Goal: Information Seeking & Learning: Learn about a topic

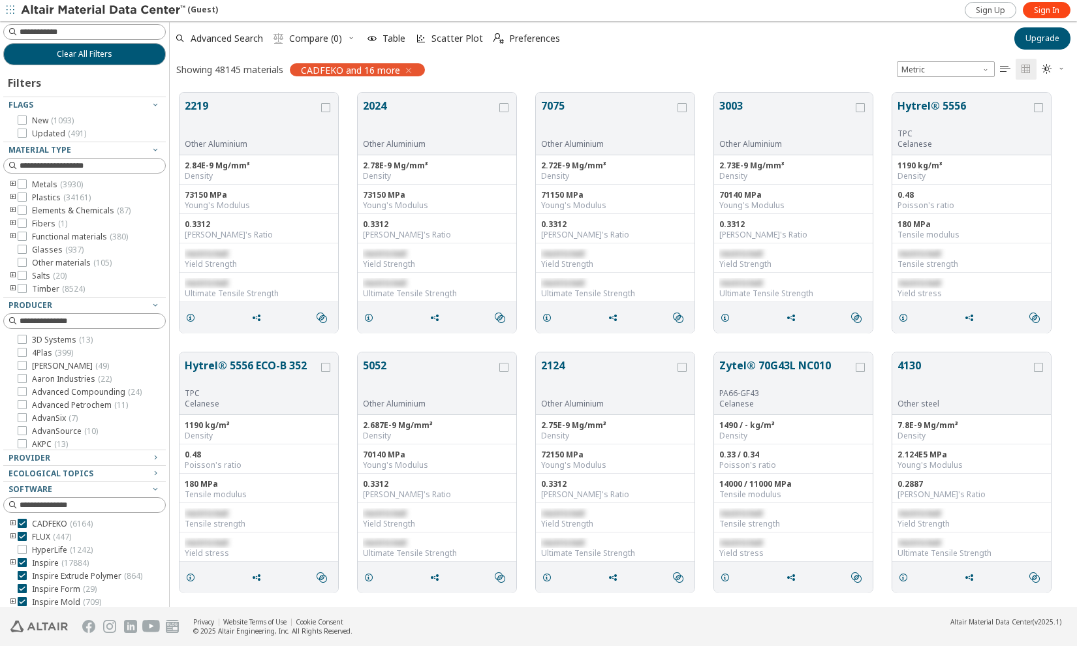
scroll to position [515, 898]
click at [67, 29] on input at bounding box center [93, 31] width 146 height 13
type input "**********"
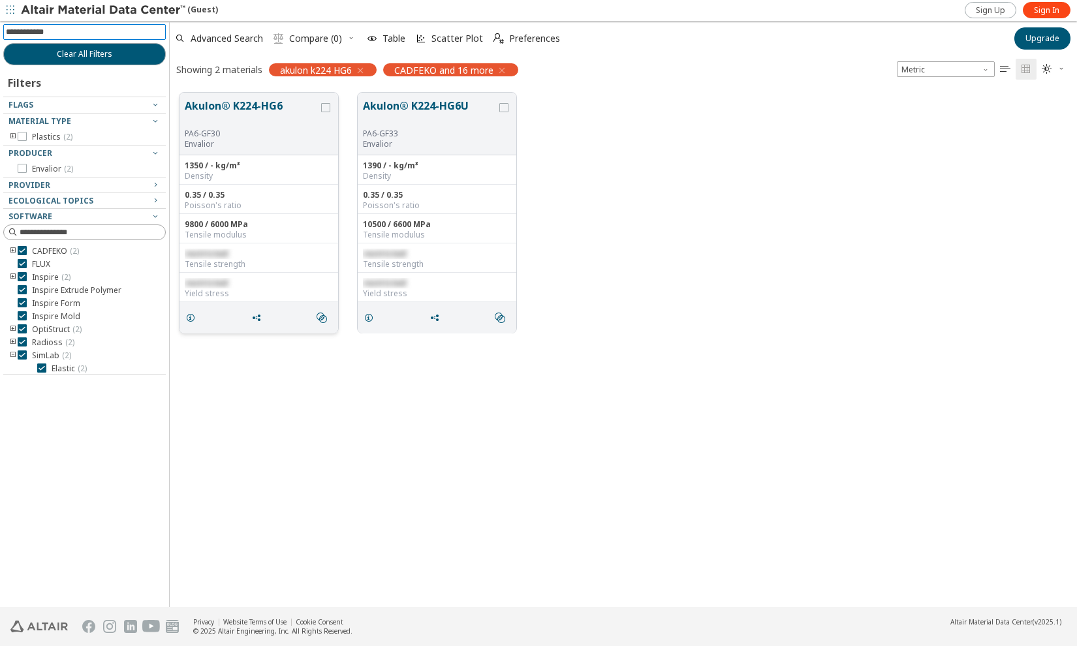
click at [221, 108] on button "Akulon® K224-HG6" at bounding box center [252, 113] width 134 height 31
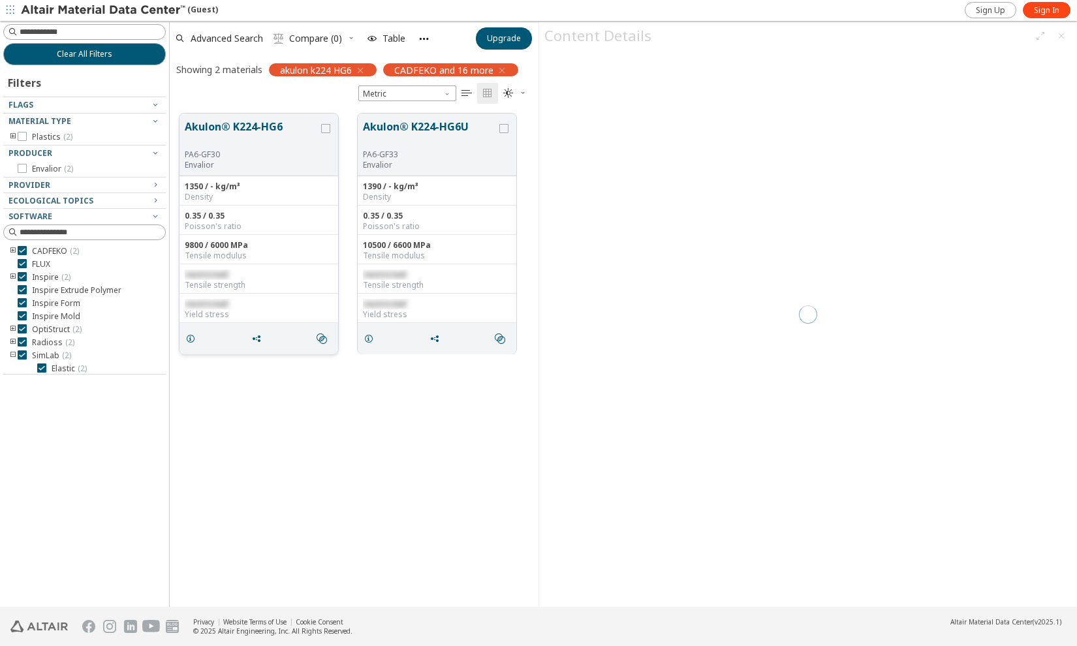
click at [217, 127] on button "Akulon® K224-HG6" at bounding box center [252, 134] width 134 height 31
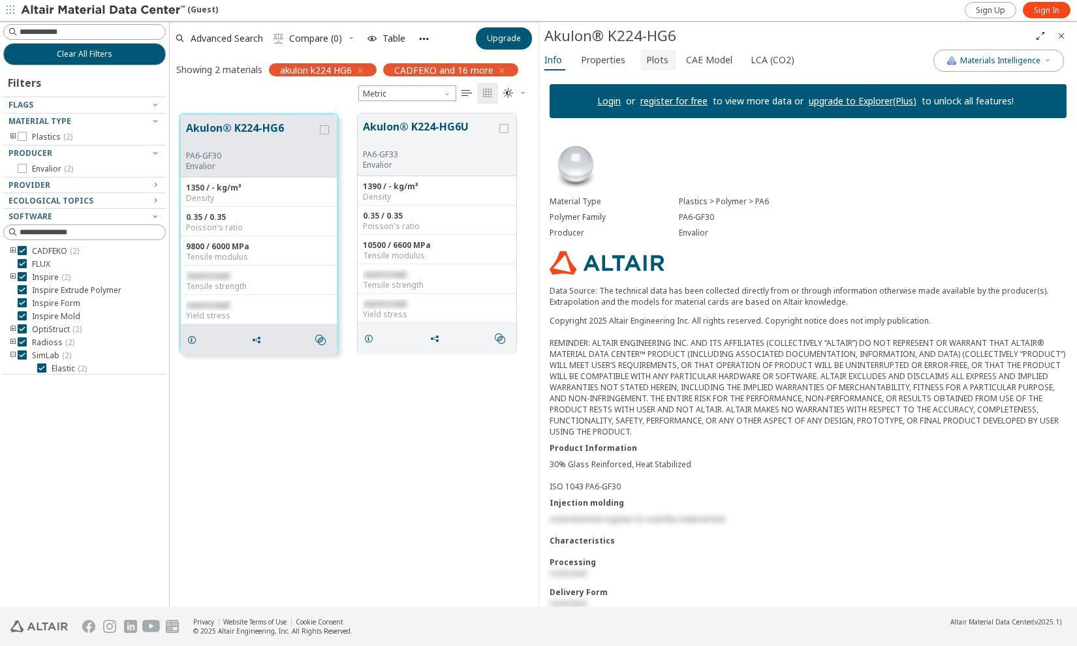
click at [662, 56] on span "Plots" at bounding box center [657, 60] width 22 height 21
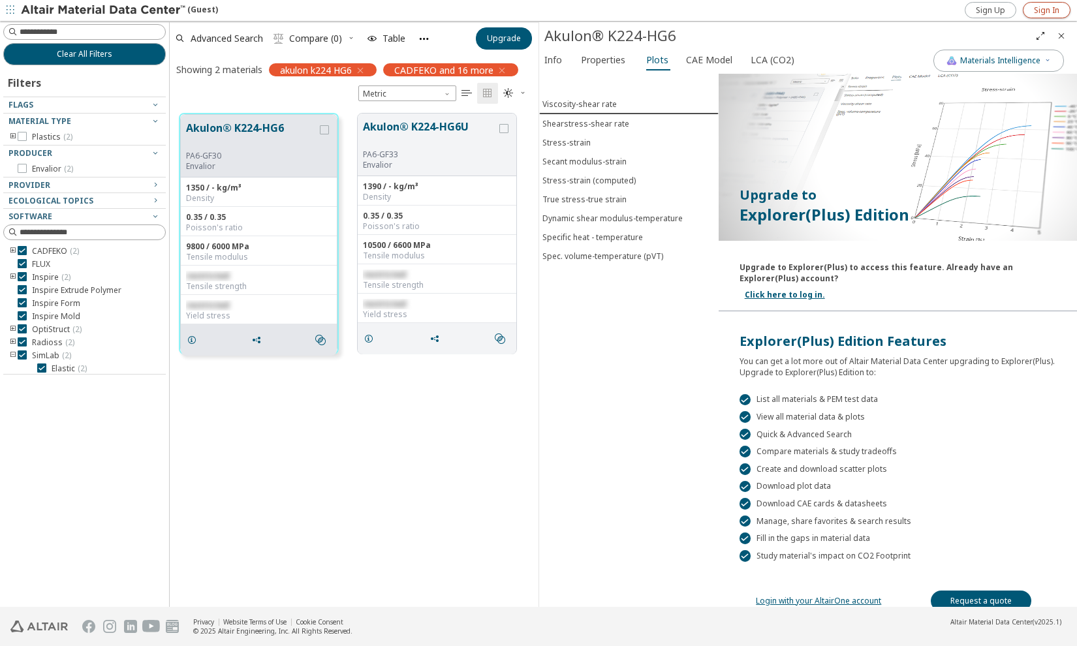
click at [1040, 14] on span "Sign In" at bounding box center [1046, 10] width 25 height 10
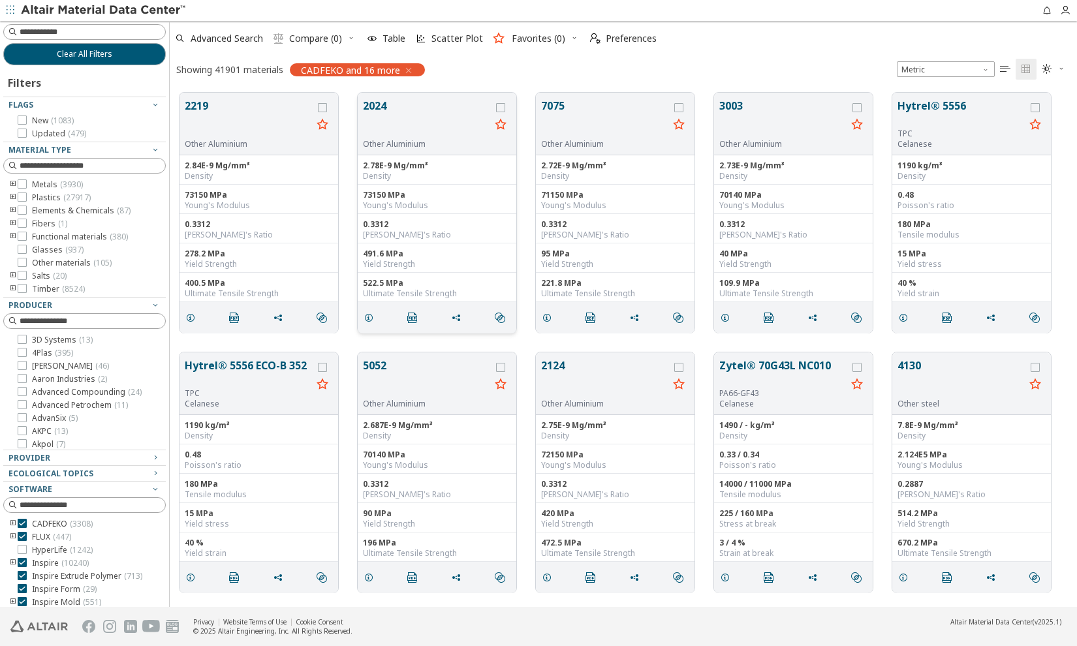
scroll to position [515, 898]
click at [44, 25] on input at bounding box center [93, 31] width 146 height 13
type input "**********"
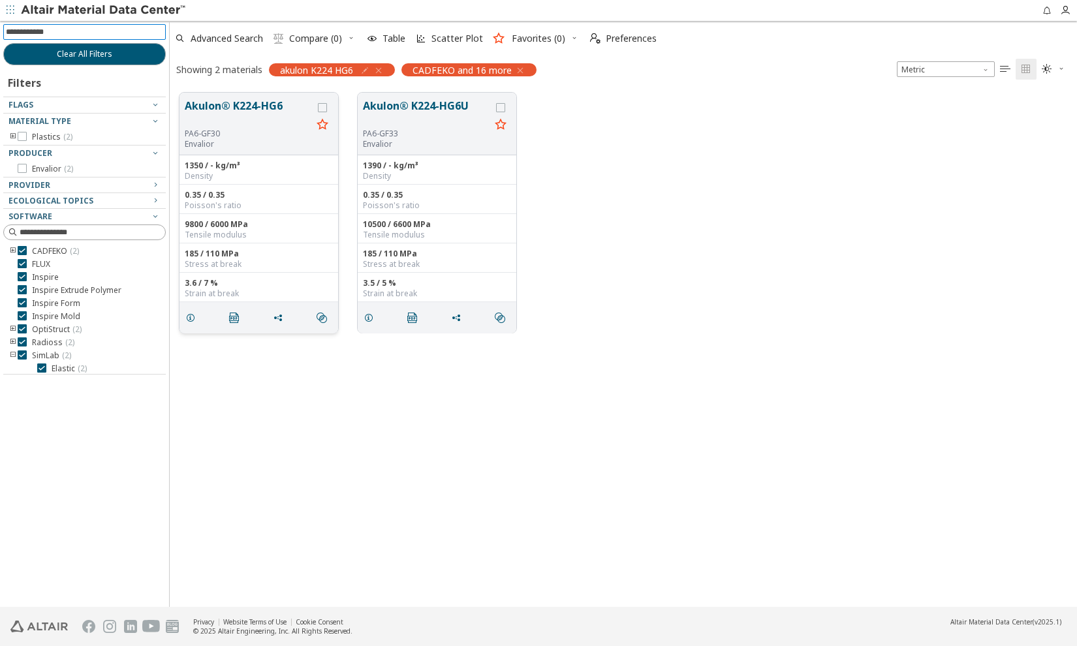
click at [228, 107] on button "Akulon® K224-HG6" at bounding box center [248, 113] width 127 height 31
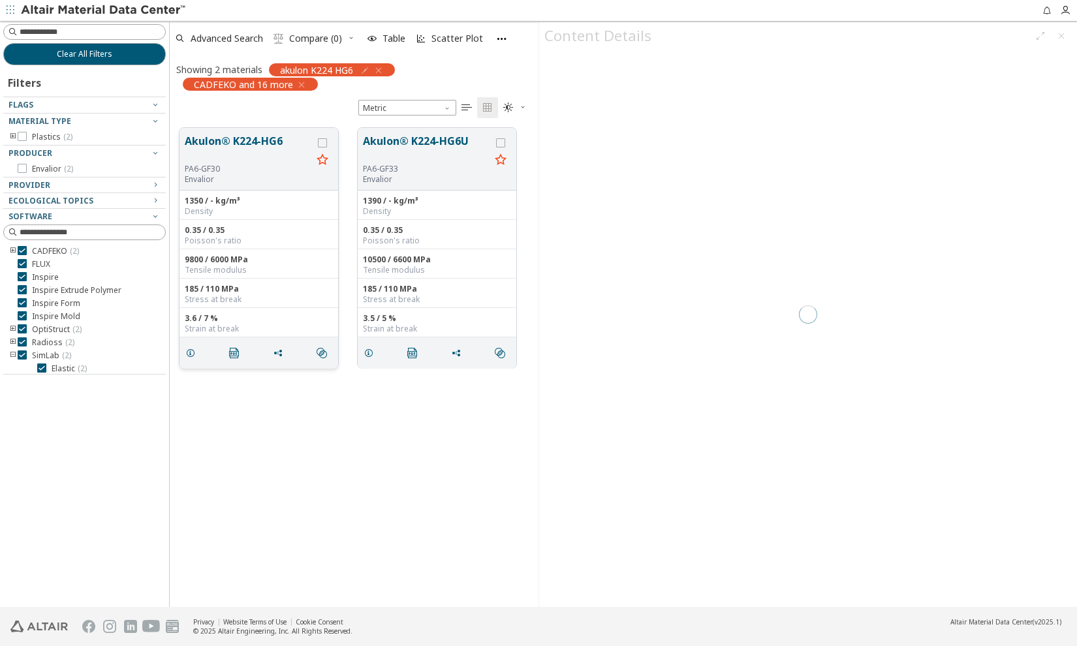
click at [229, 132] on div "Akulon® K224-HG6 PA6-GF30 Envalior" at bounding box center [258, 159] width 159 height 63
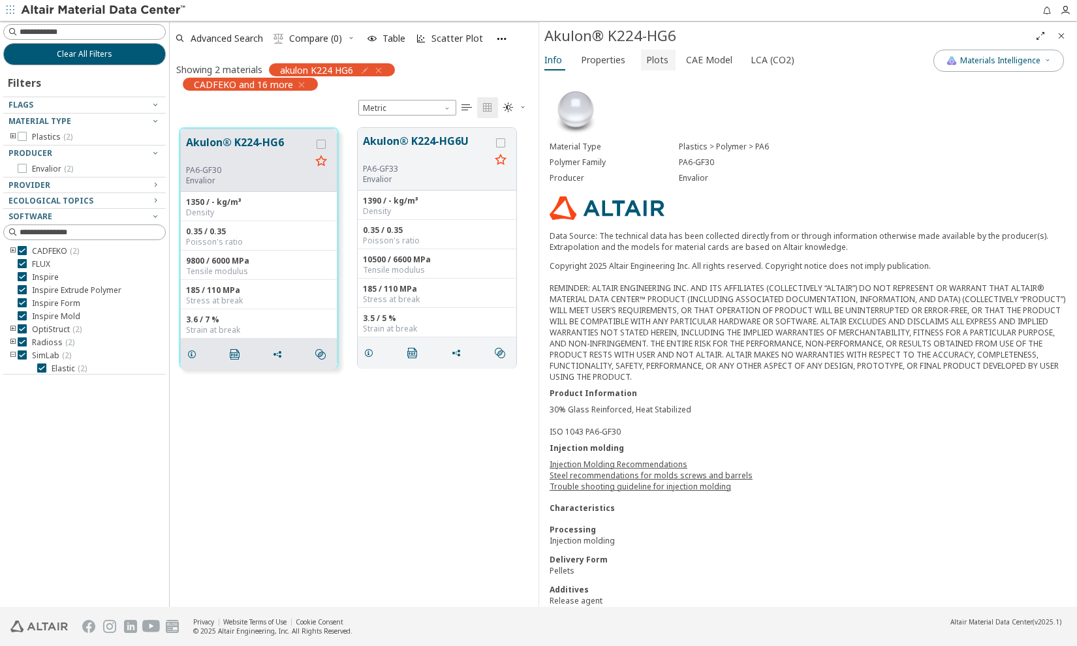
click at [661, 57] on span "Plots" at bounding box center [657, 60] width 22 height 21
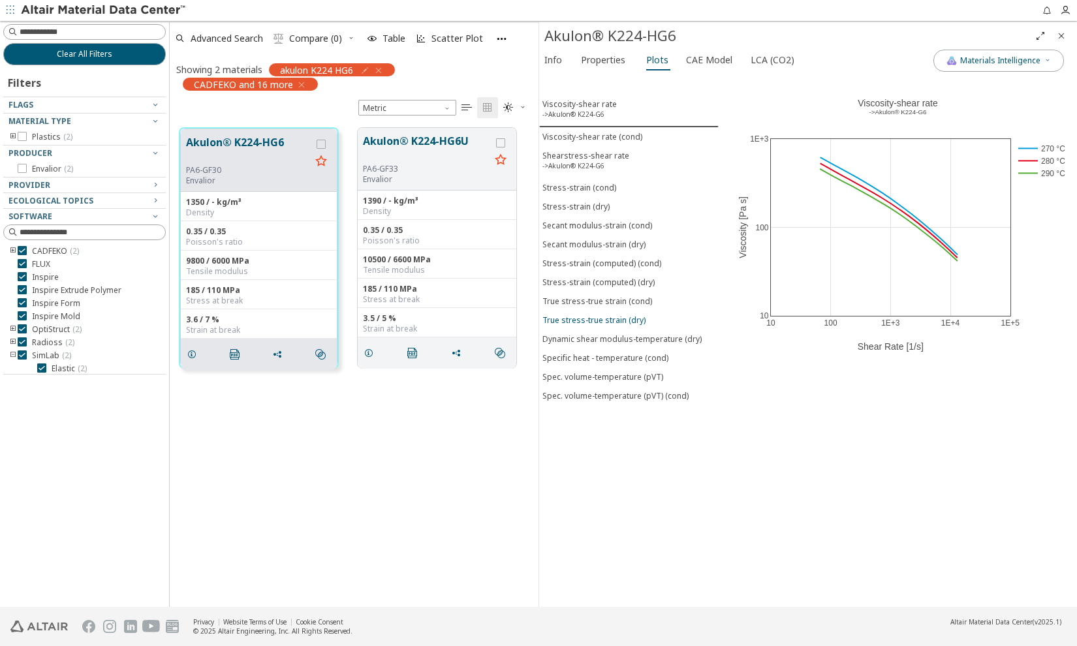
click at [628, 315] on div "True stress-true strain (dry)" at bounding box center [593, 320] width 103 height 11
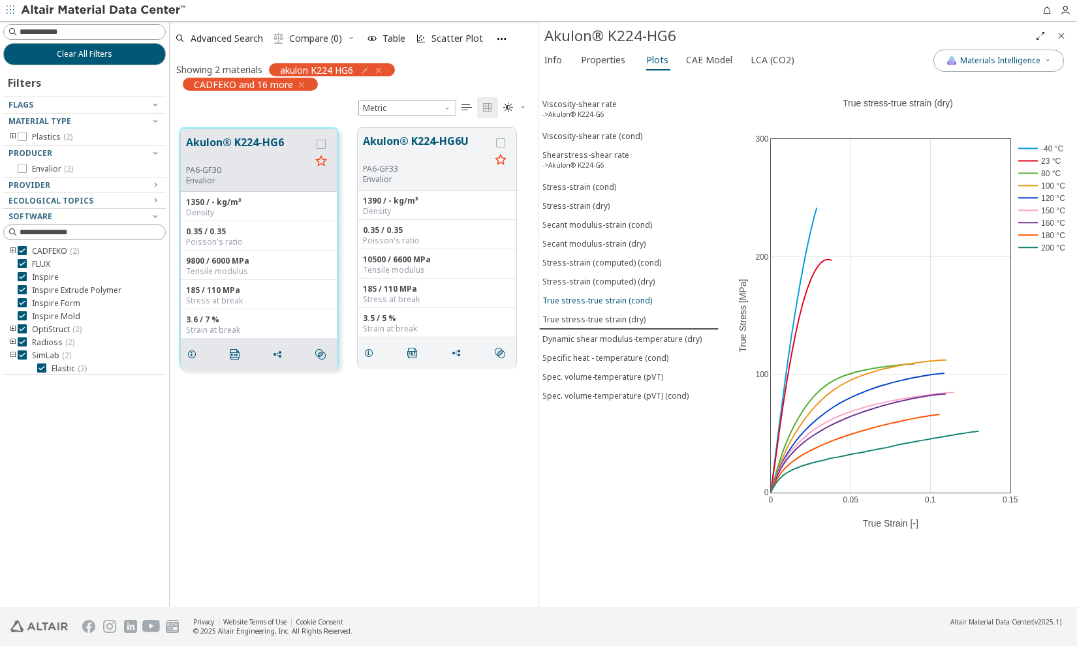
click at [628, 295] on div "True stress-true strain (cond)" at bounding box center [597, 300] width 110 height 11
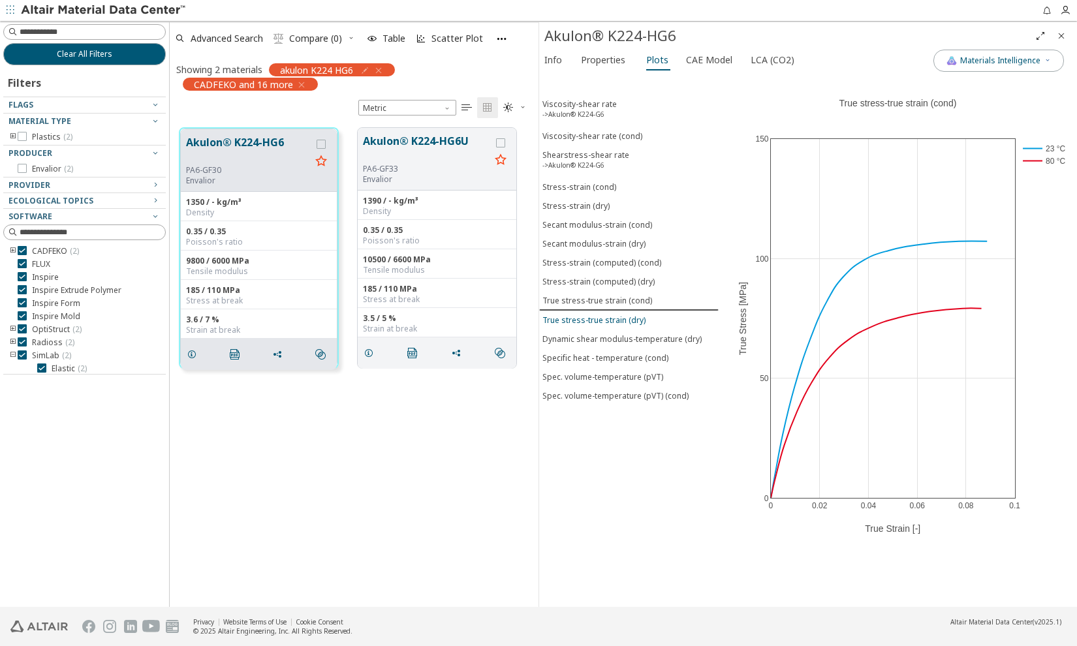
click at [630, 315] on div "True stress-true strain (dry)" at bounding box center [593, 320] width 103 height 11
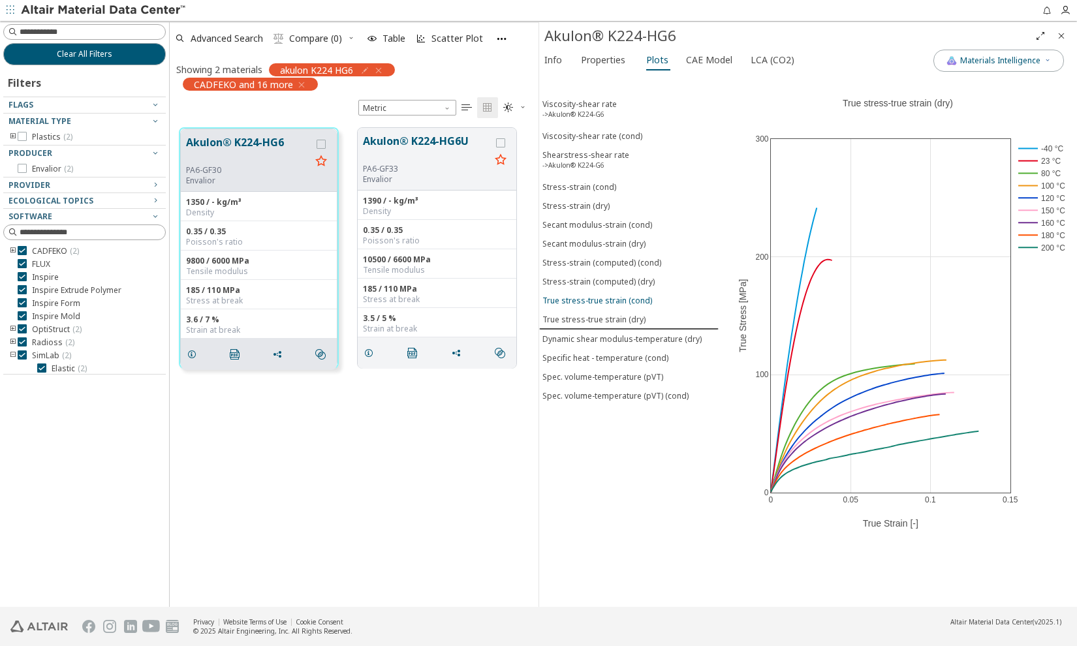
click at [628, 297] on div "True stress-true strain (cond)" at bounding box center [597, 300] width 110 height 11
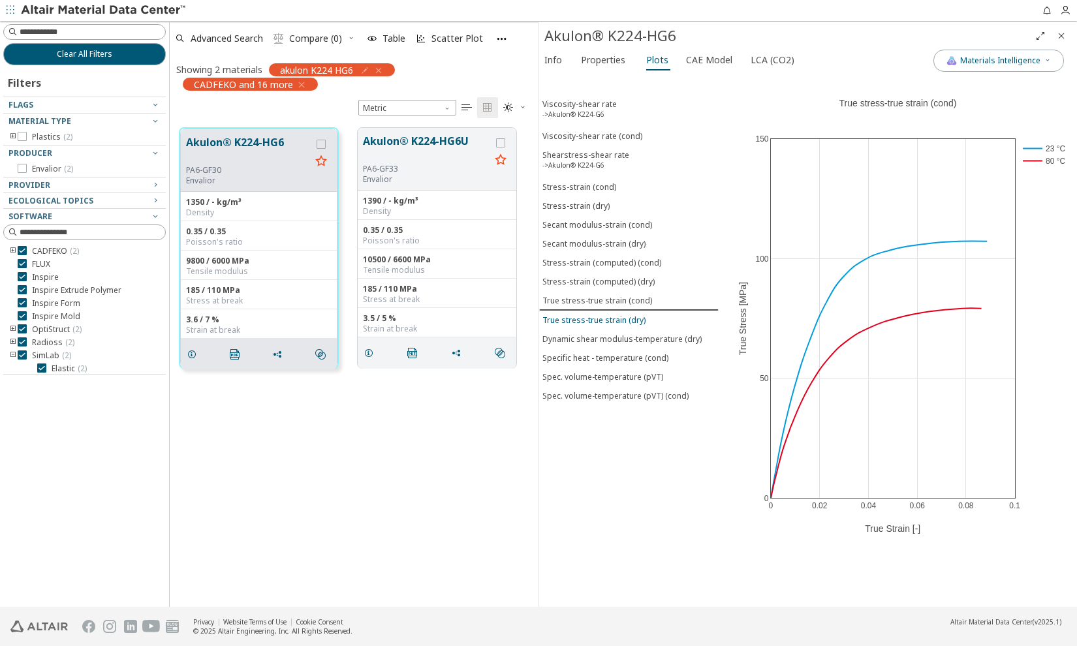
click at [628, 315] on div "True stress-true strain (dry)" at bounding box center [593, 320] width 103 height 11
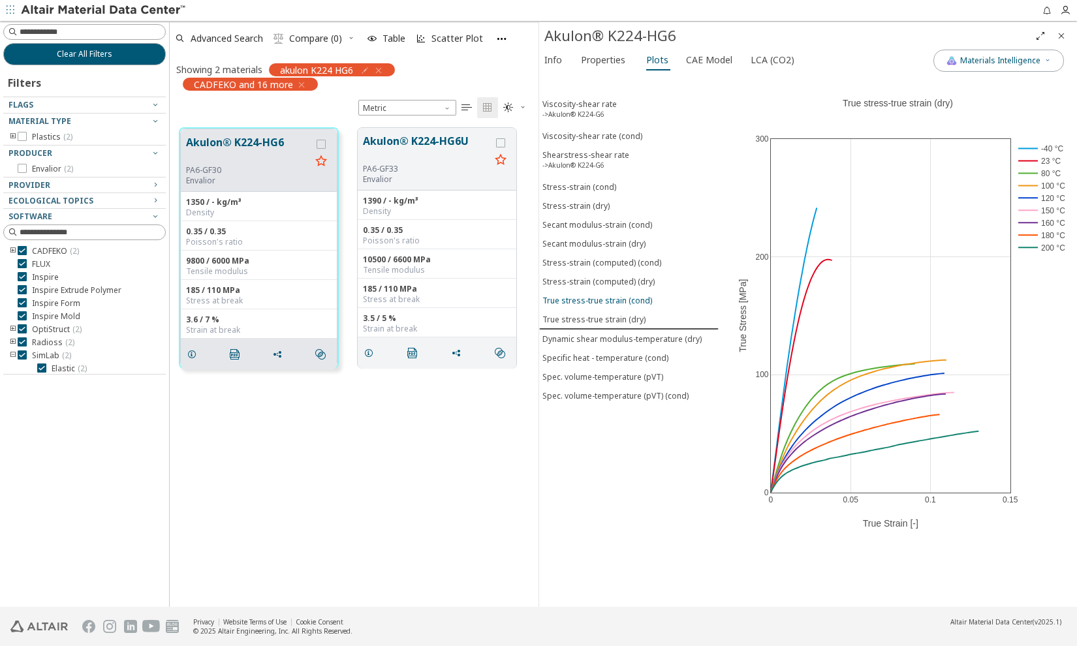
click at [626, 295] on div "True stress-true strain (cond)" at bounding box center [597, 300] width 110 height 11
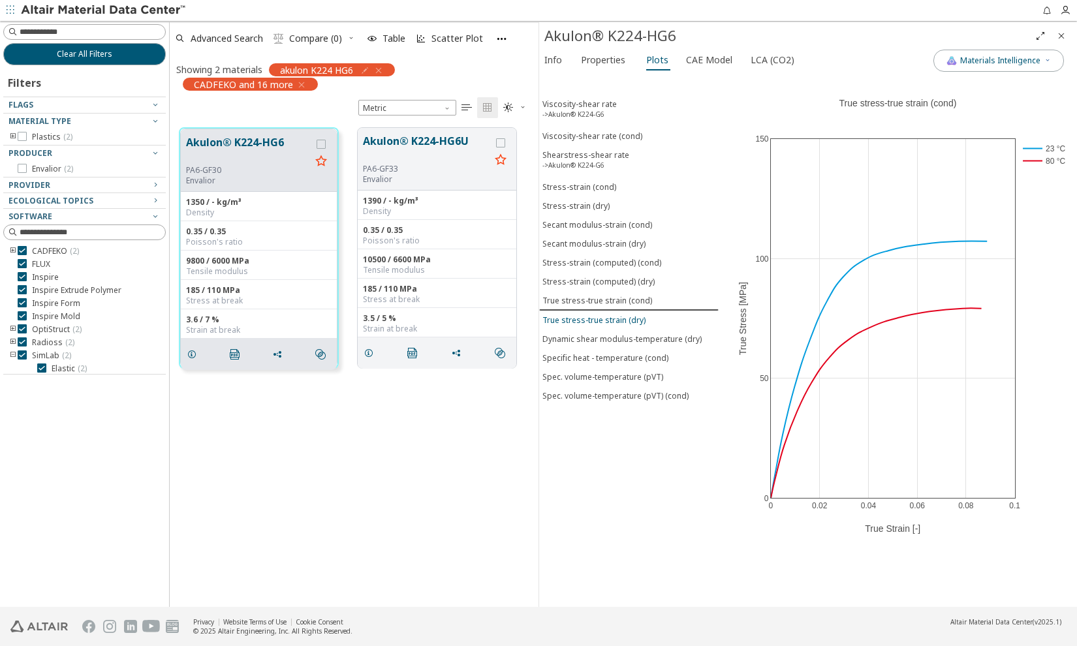
click at [626, 315] on div "True stress-true strain (dry)" at bounding box center [593, 320] width 103 height 11
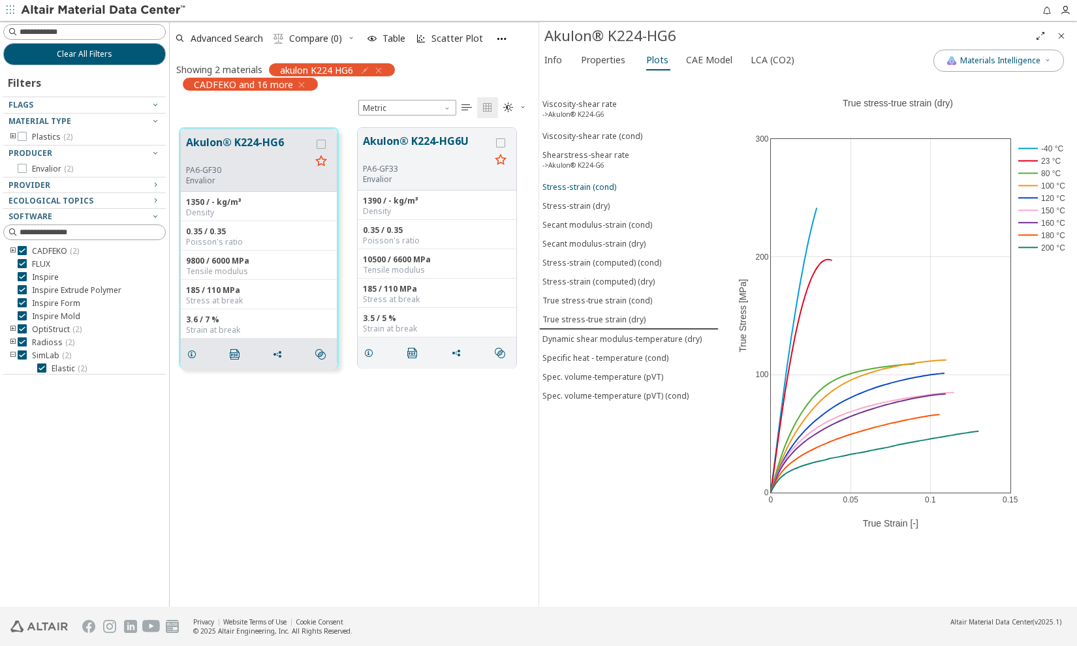
click at [561, 189] on button "Stress-strain (cond)" at bounding box center [628, 186] width 179 height 19
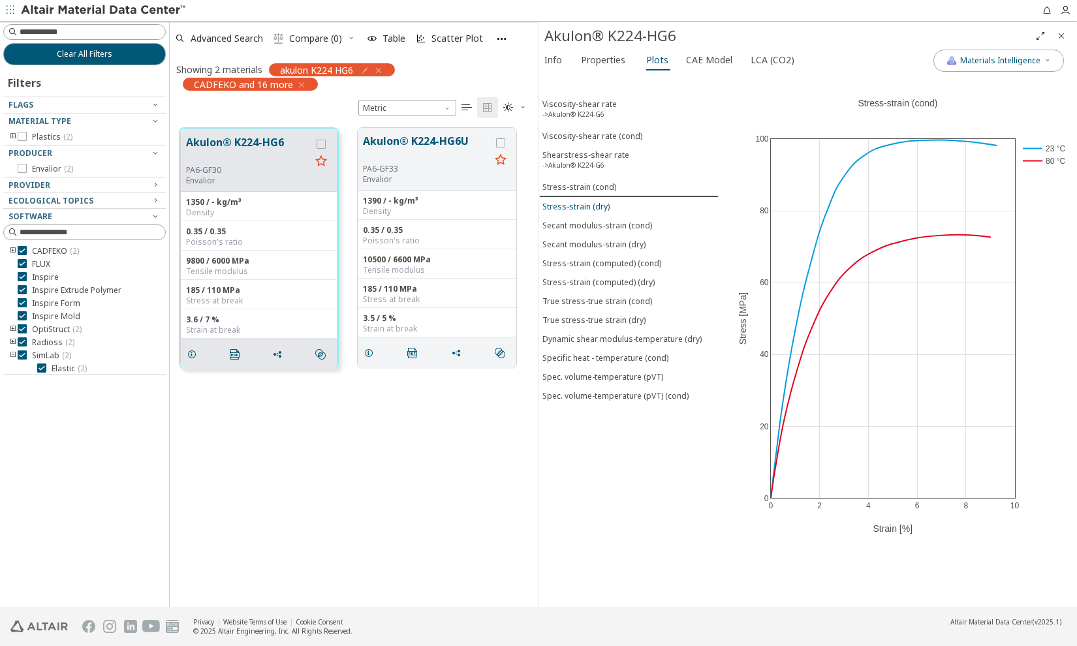
click at [554, 201] on div "Stress-strain (dry)" at bounding box center [575, 206] width 67 height 11
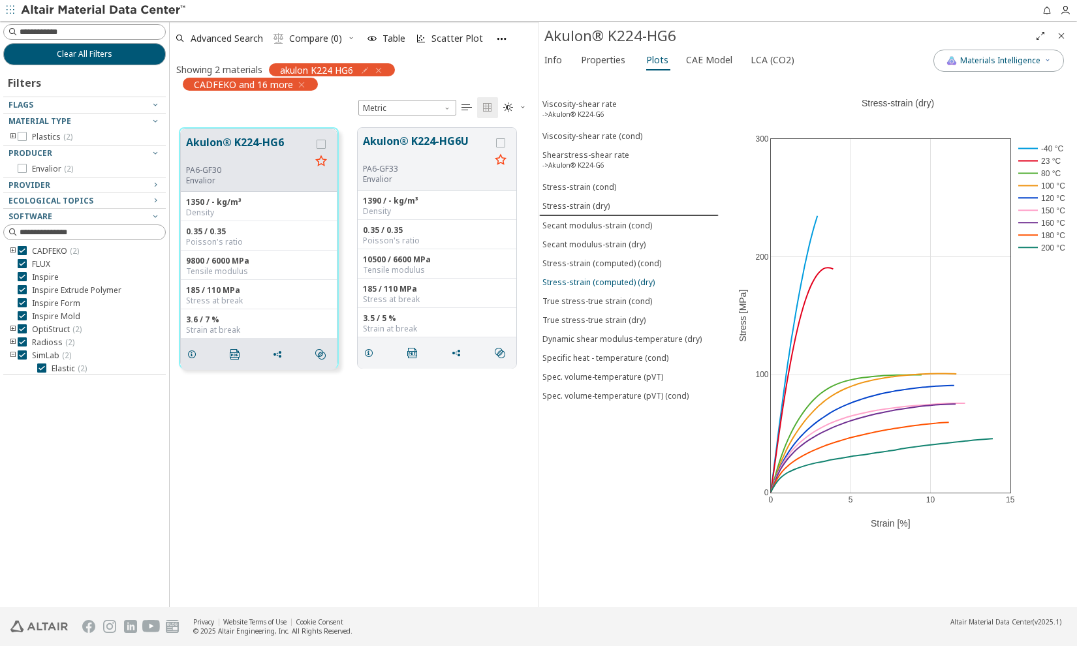
click at [551, 277] on div "Stress-strain (computed) (dry)" at bounding box center [598, 282] width 112 height 11
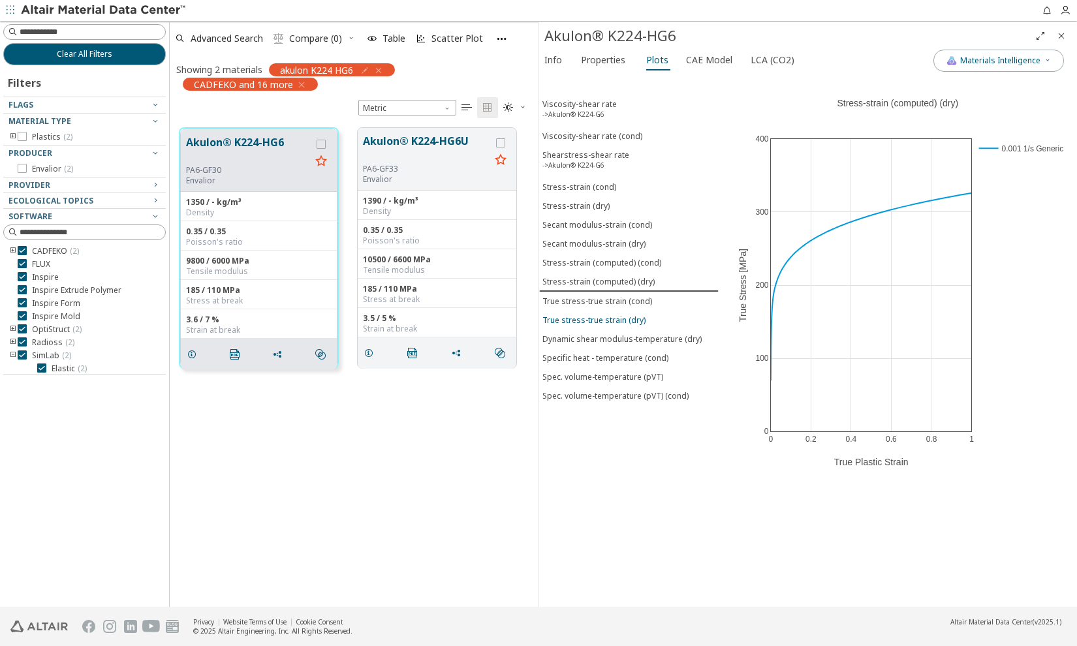
click at [552, 315] on div "True stress-true strain (dry)" at bounding box center [593, 320] width 103 height 11
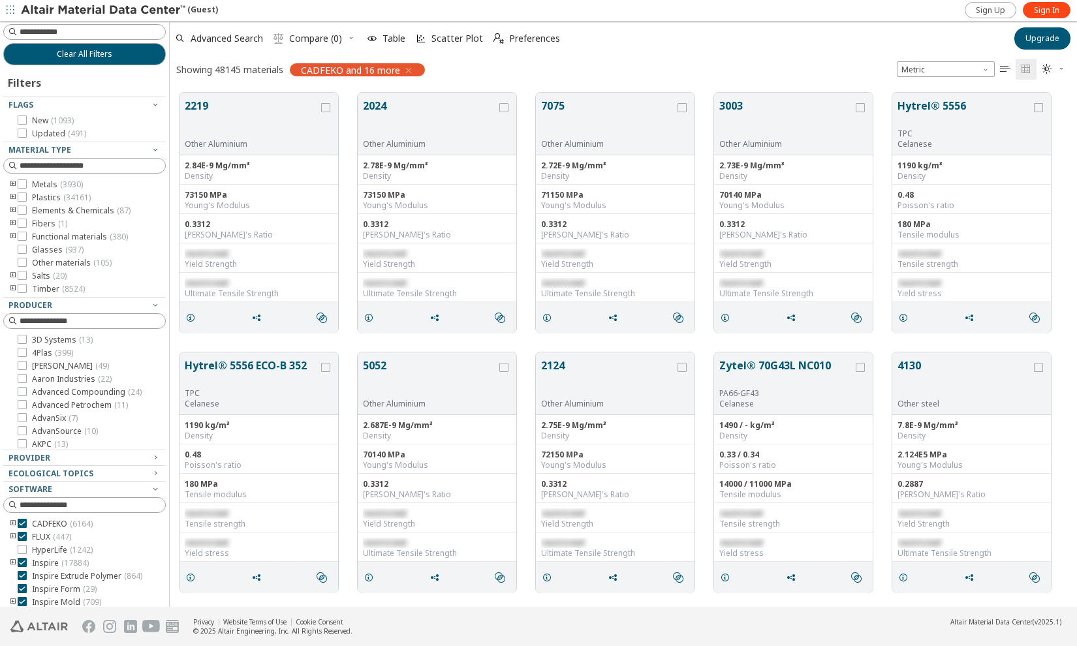
scroll to position [515, 898]
click at [1051, 8] on span "Sign In" at bounding box center [1046, 10] width 25 height 10
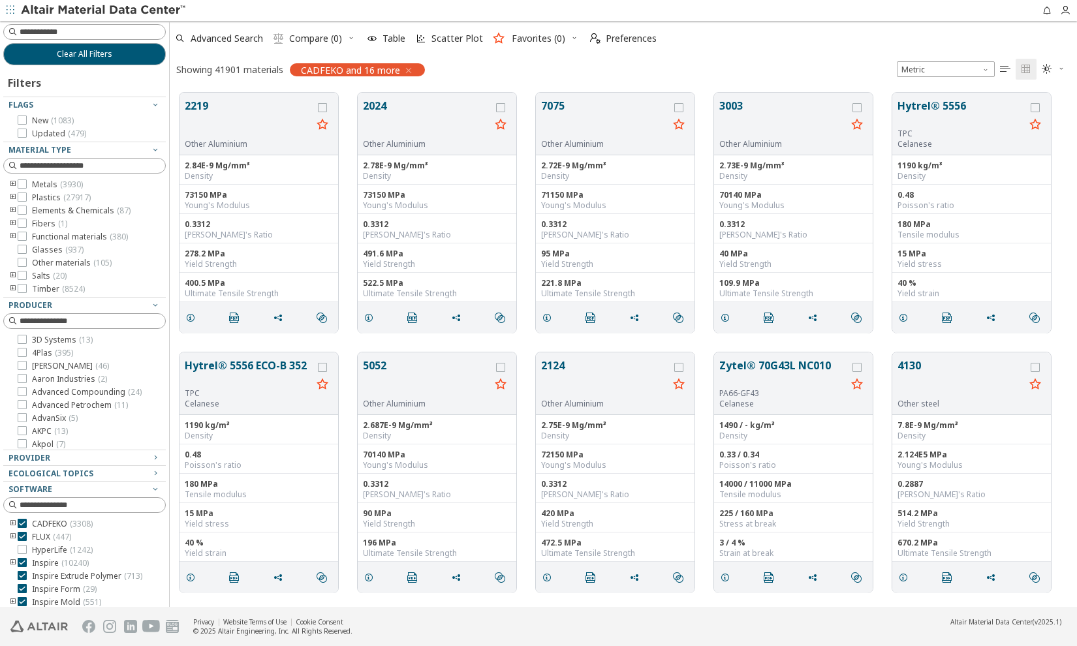
scroll to position [515, 898]
click at [65, 32] on input at bounding box center [93, 31] width 146 height 13
type input "******"
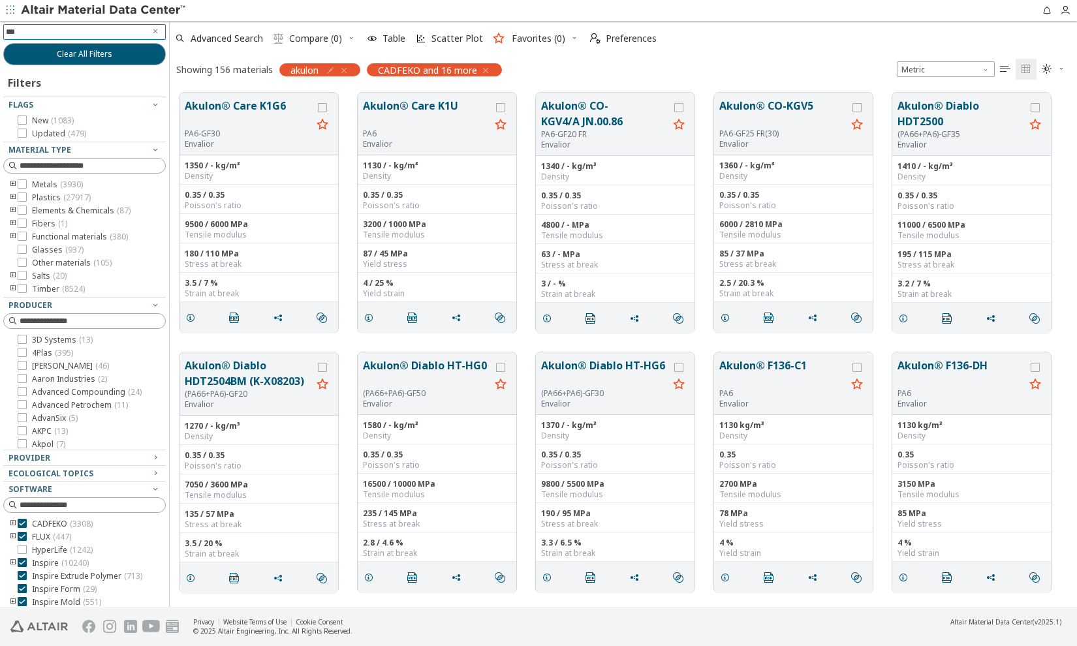
type input "****"
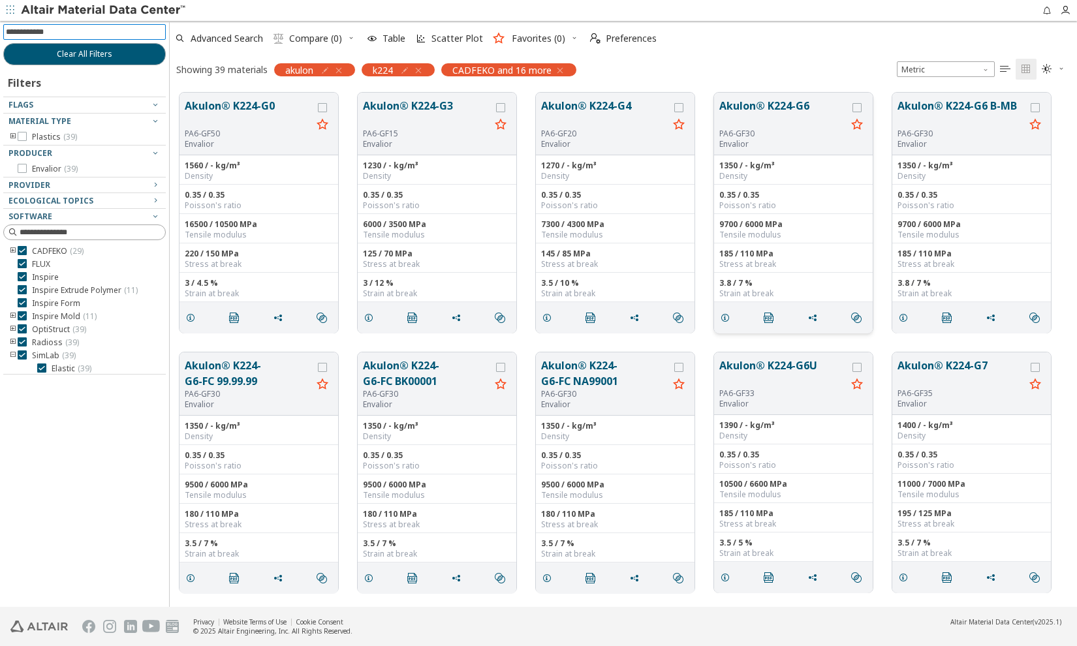
click at [755, 109] on button "Akulon® K224-G6" at bounding box center [782, 113] width 127 height 31
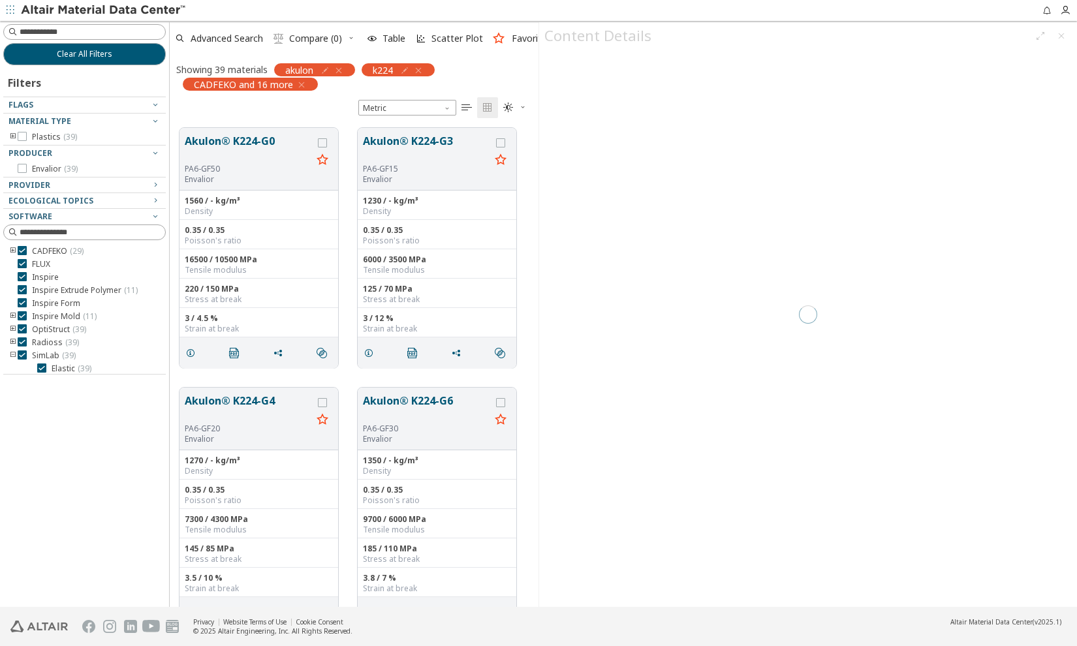
scroll to position [9, 9]
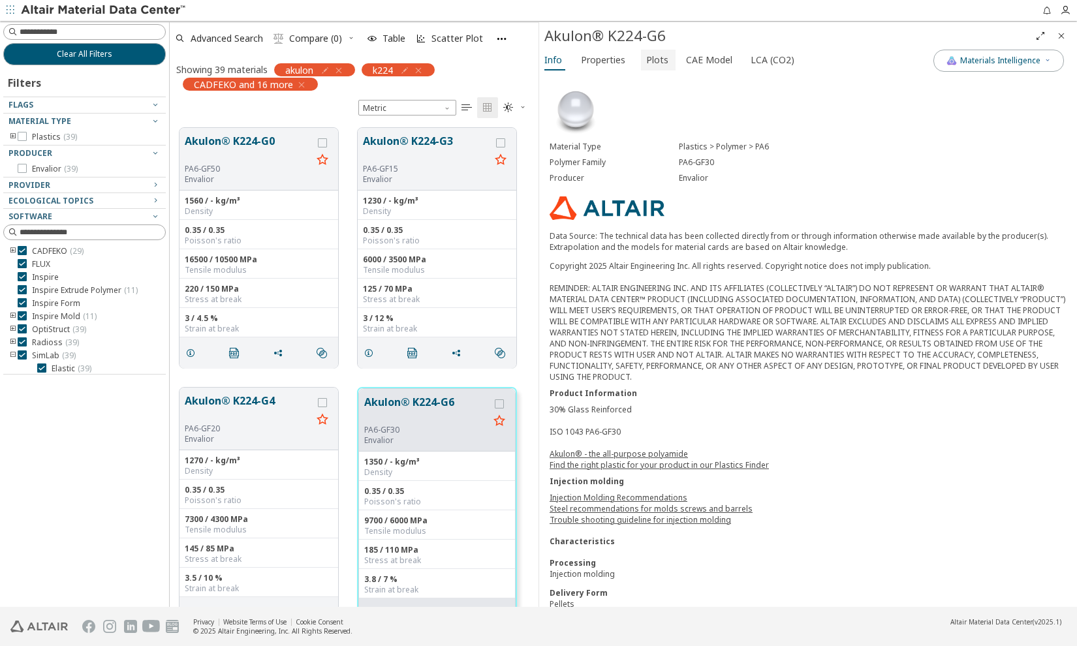
click at [655, 60] on span "Plots" at bounding box center [657, 60] width 22 height 21
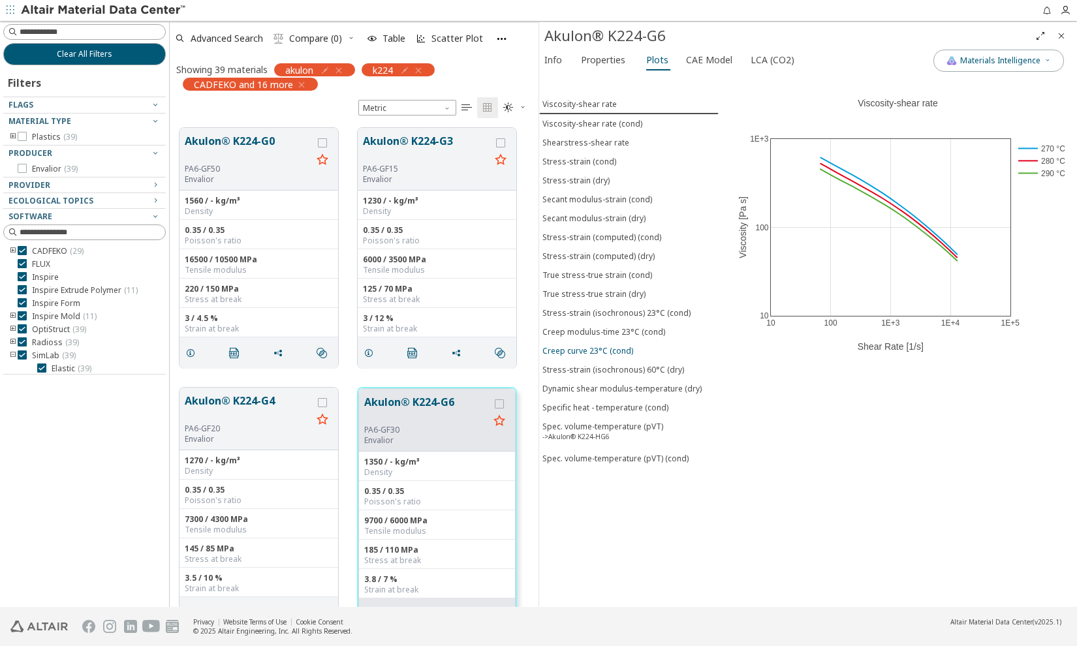
click at [609, 345] on div "Creep curve 23°C (cond)" at bounding box center [587, 350] width 91 height 11
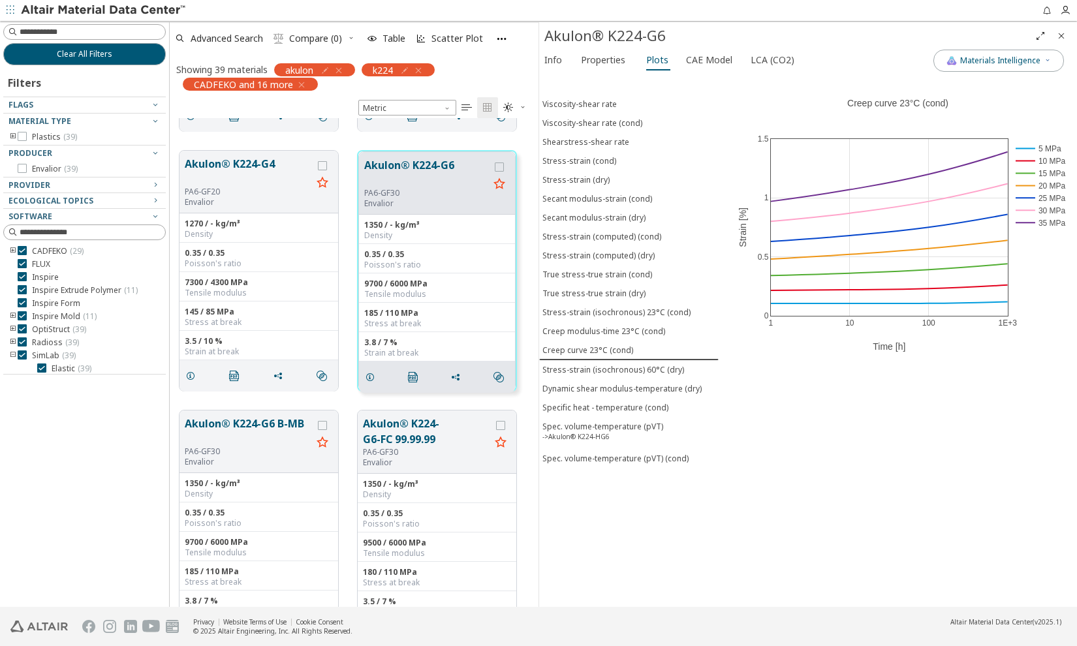
scroll to position [474, 0]
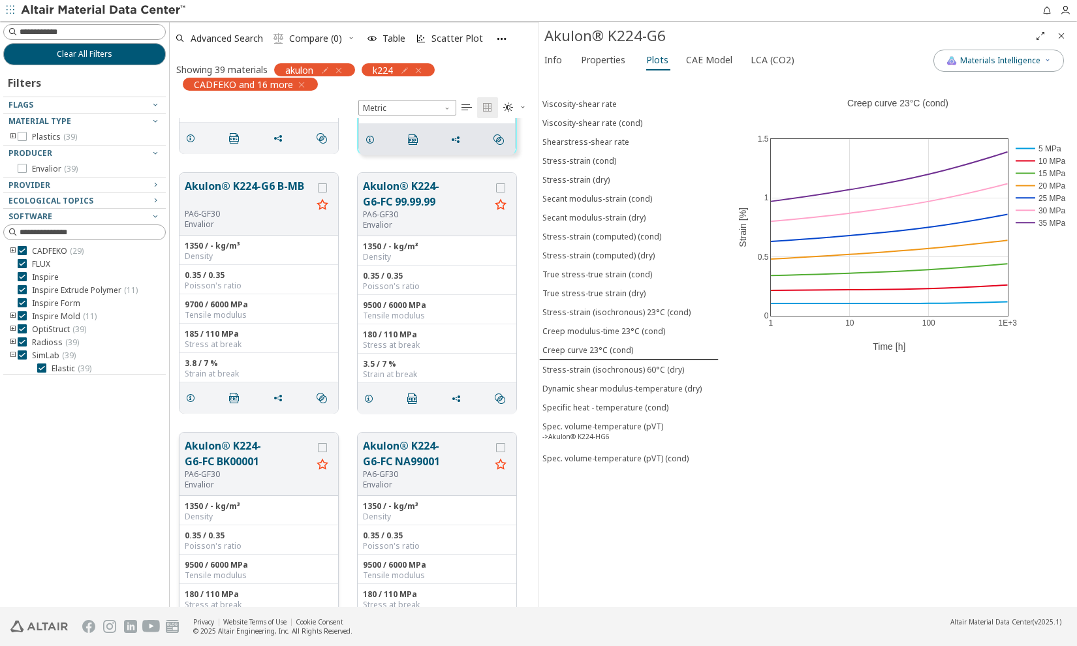
click at [205, 461] on button "Akulon® K224-G6-FC BK00001" at bounding box center [248, 453] width 127 height 31
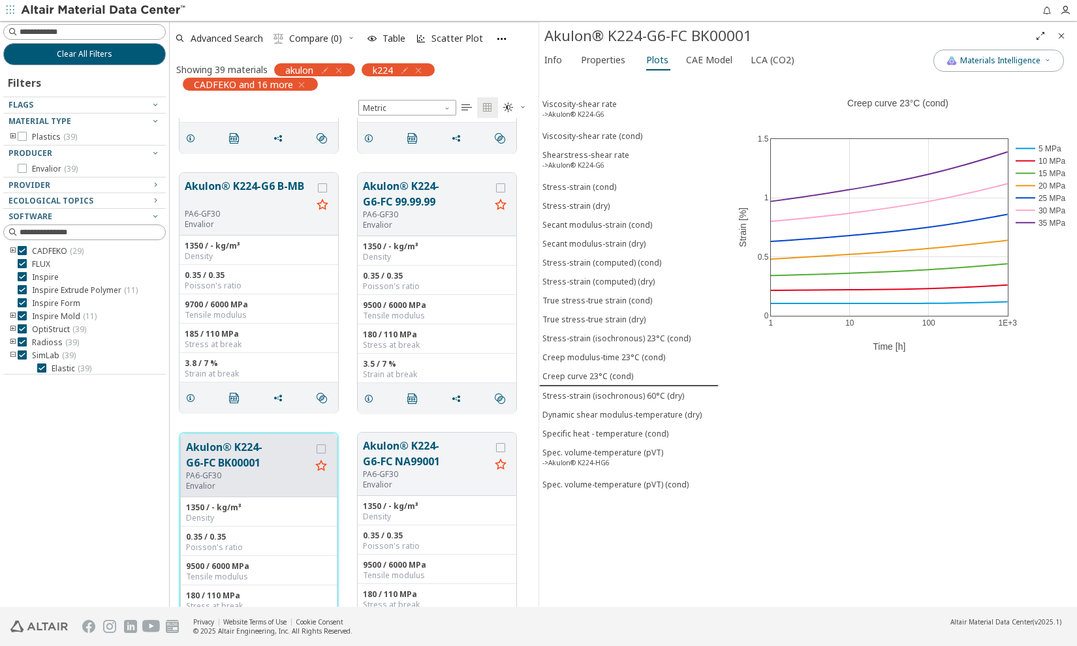
click at [209, 446] on button "Akulon® K224-G6-FC BK00001" at bounding box center [248, 454] width 125 height 31
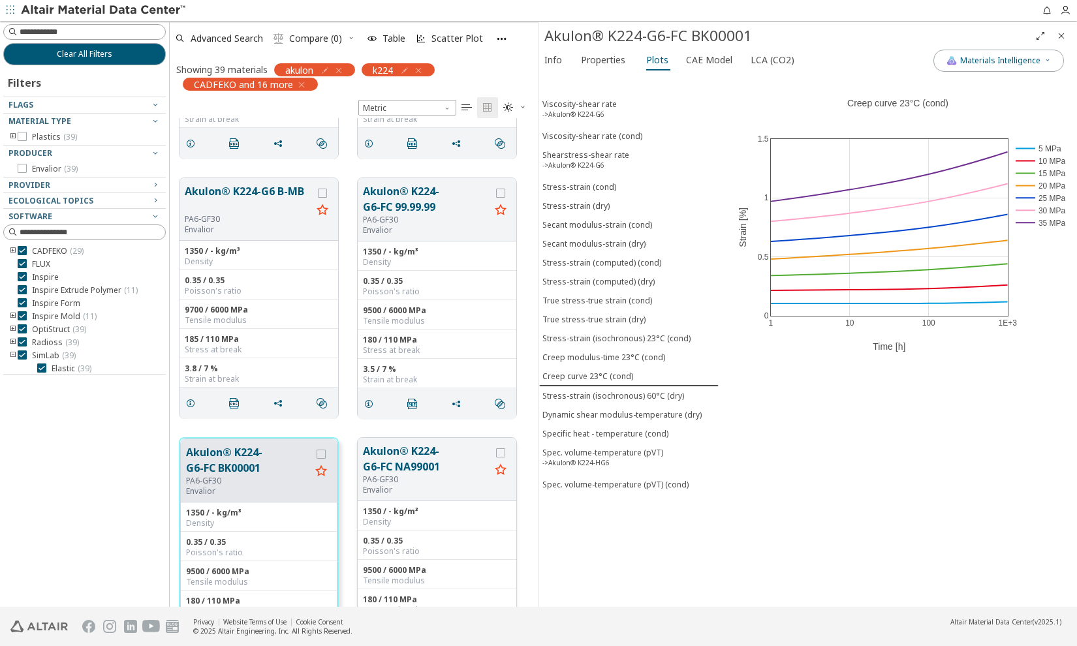
scroll to position [474, 0]
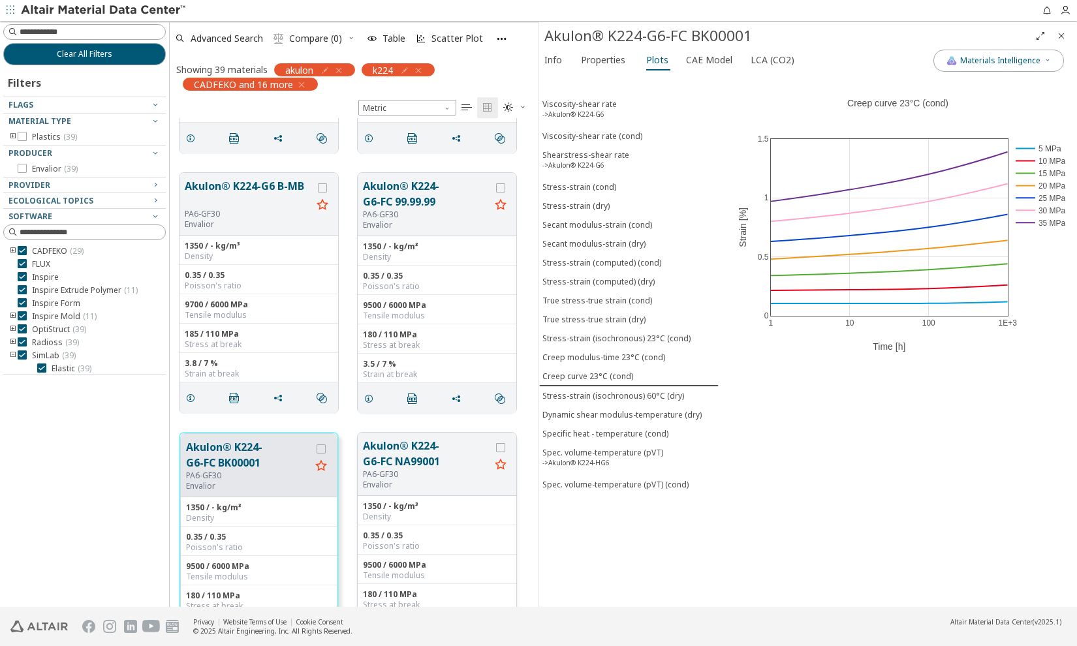
click at [444, 450] on button "Akulon® K224-G6-FC NA99001" at bounding box center [426, 453] width 127 height 31
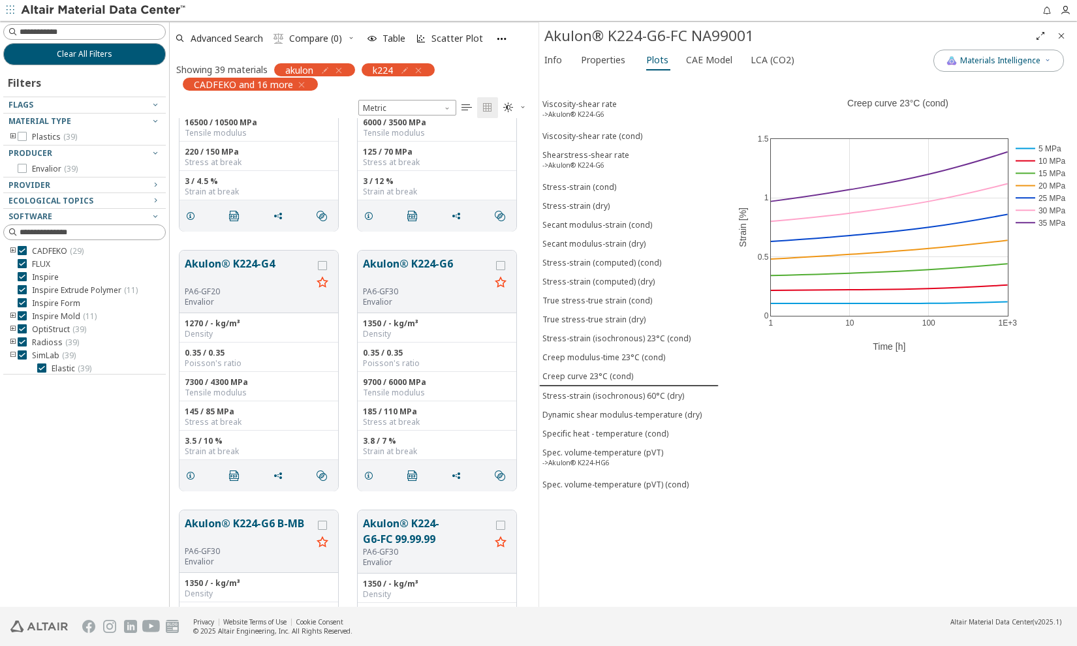
scroll to position [118, 0]
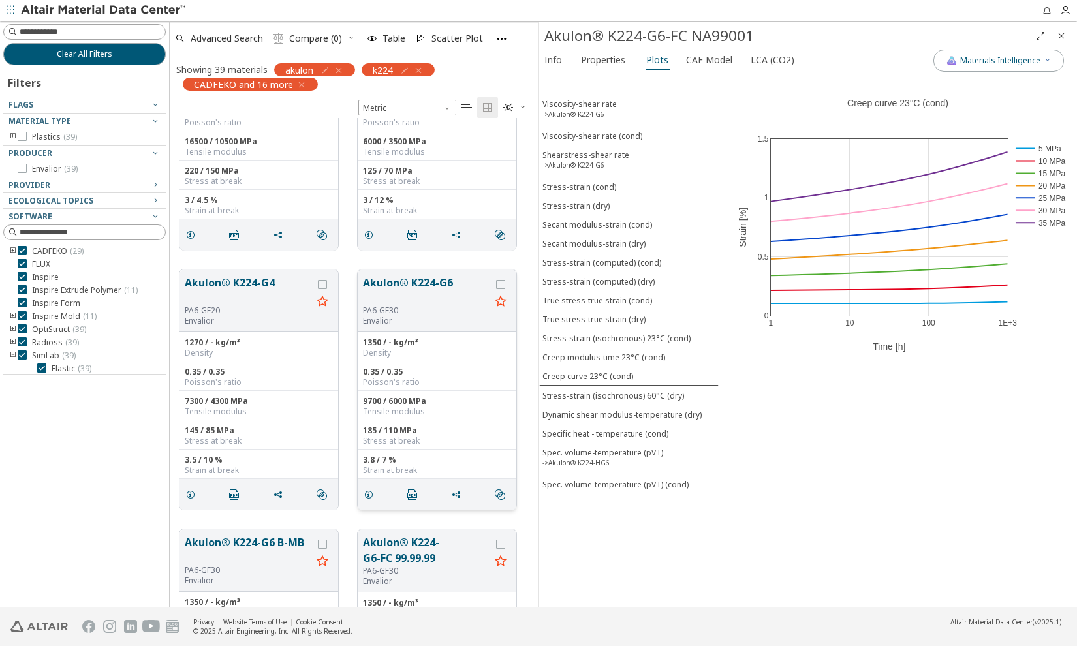
click at [444, 285] on button "Akulon® K224-G6" at bounding box center [426, 290] width 127 height 31
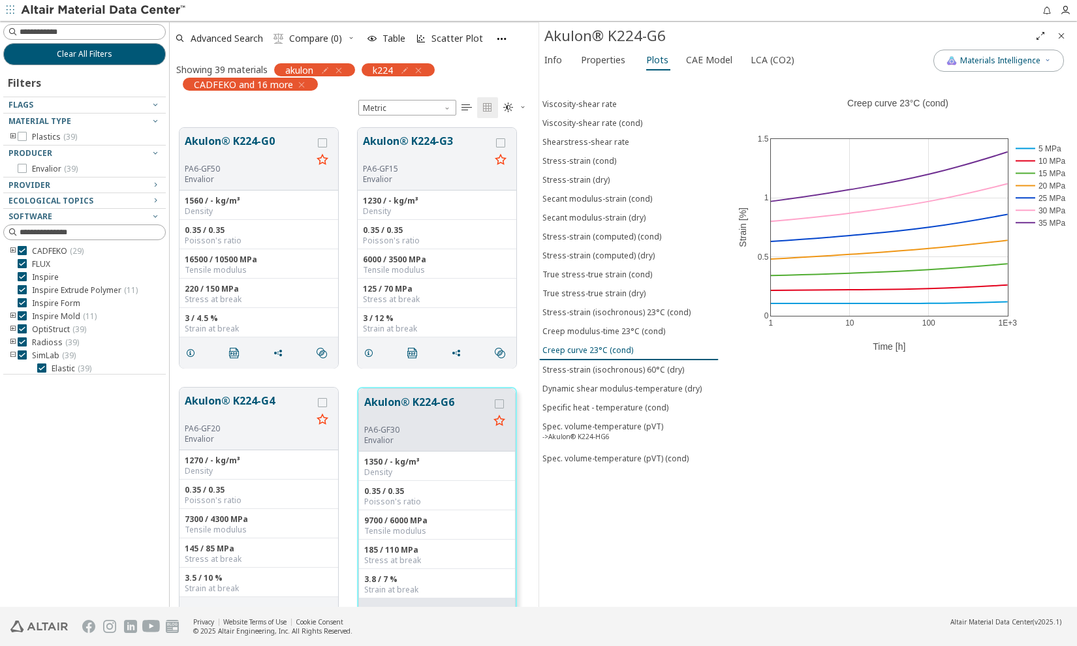
click at [596, 345] on div "Creep curve 23°C (cond)" at bounding box center [587, 350] width 91 height 11
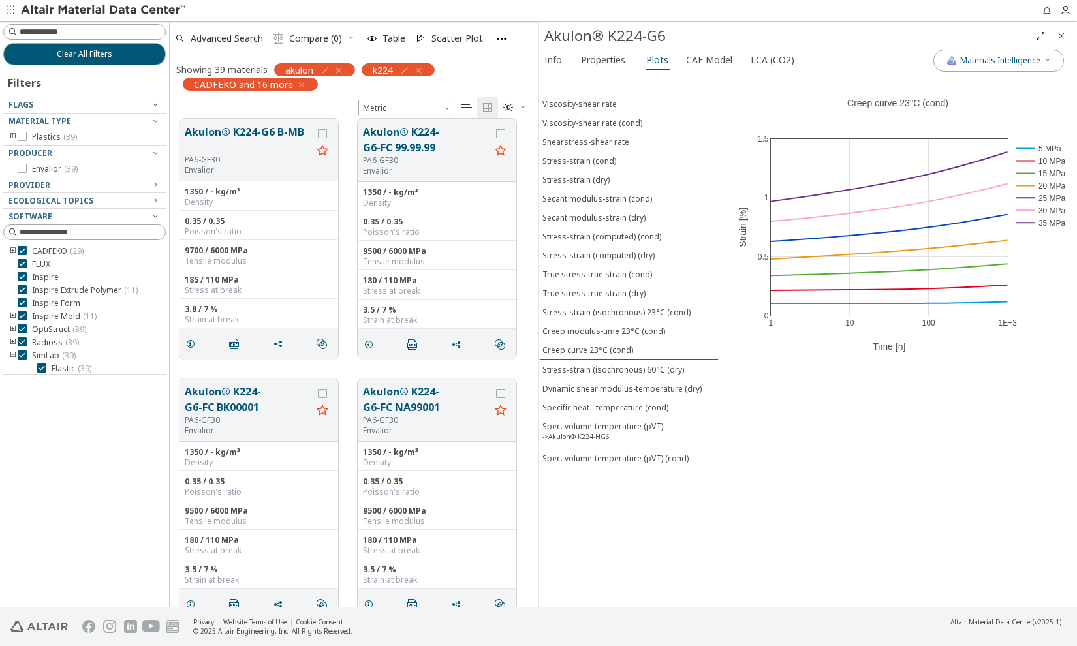
scroll to position [534, 0]
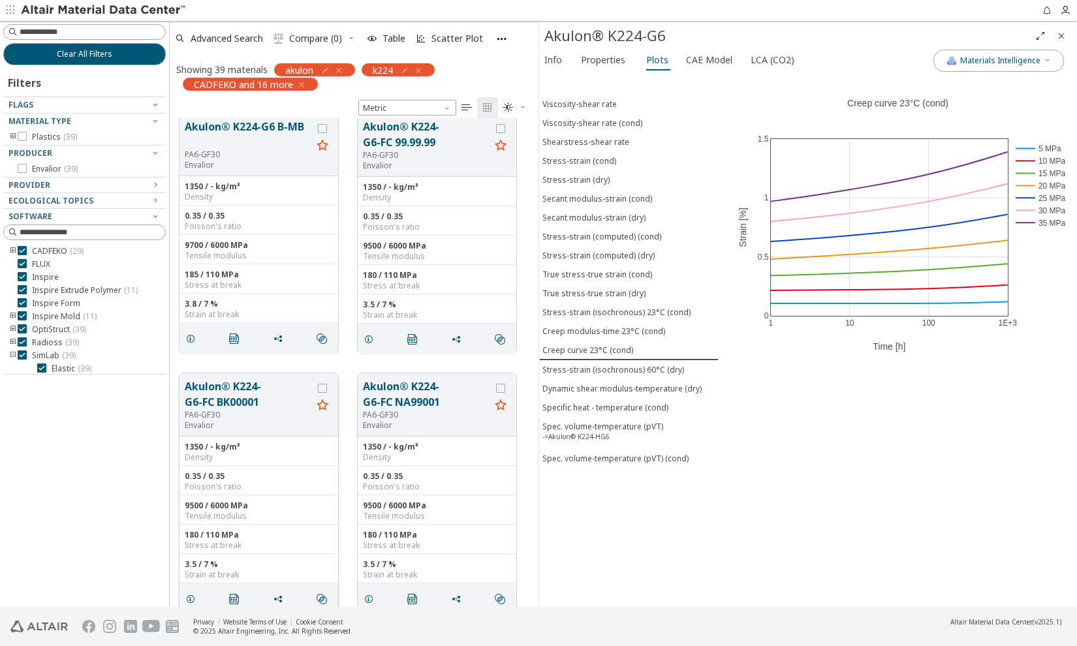
click at [231, 385] on button "Akulon® K224-G6-FC BK00001" at bounding box center [248, 393] width 127 height 31
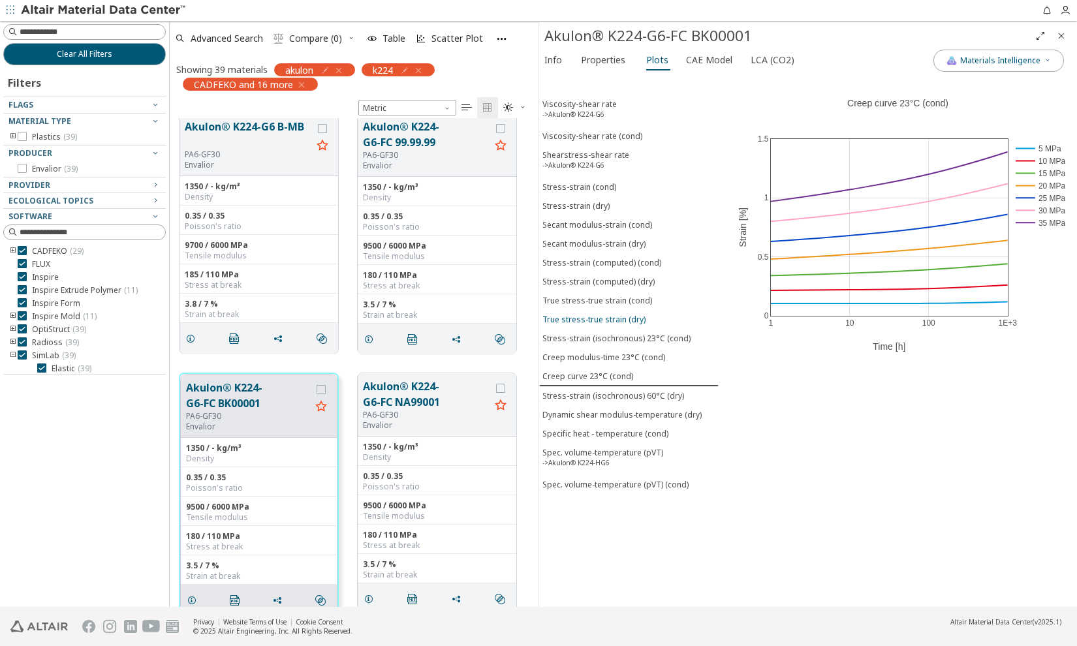
click at [601, 314] on div "True stress-true strain (dry)" at bounding box center [593, 319] width 103 height 11
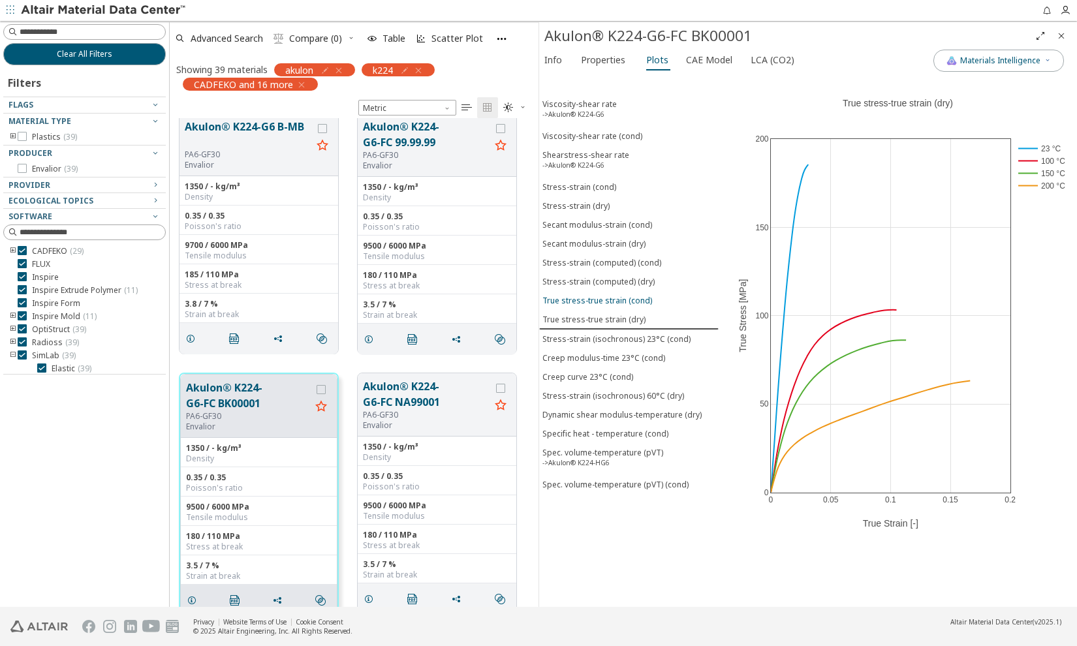
click at [634, 298] on div "True stress-true strain (cond)" at bounding box center [597, 300] width 110 height 11
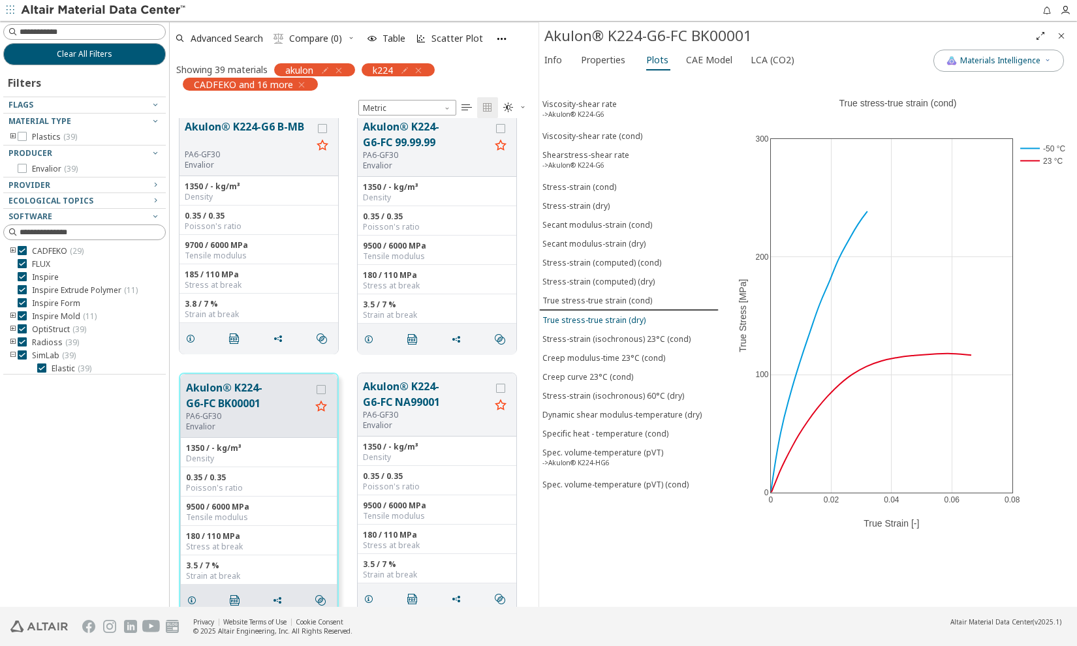
click at [610, 315] on div "True stress-true strain (dry)" at bounding box center [593, 320] width 103 height 11
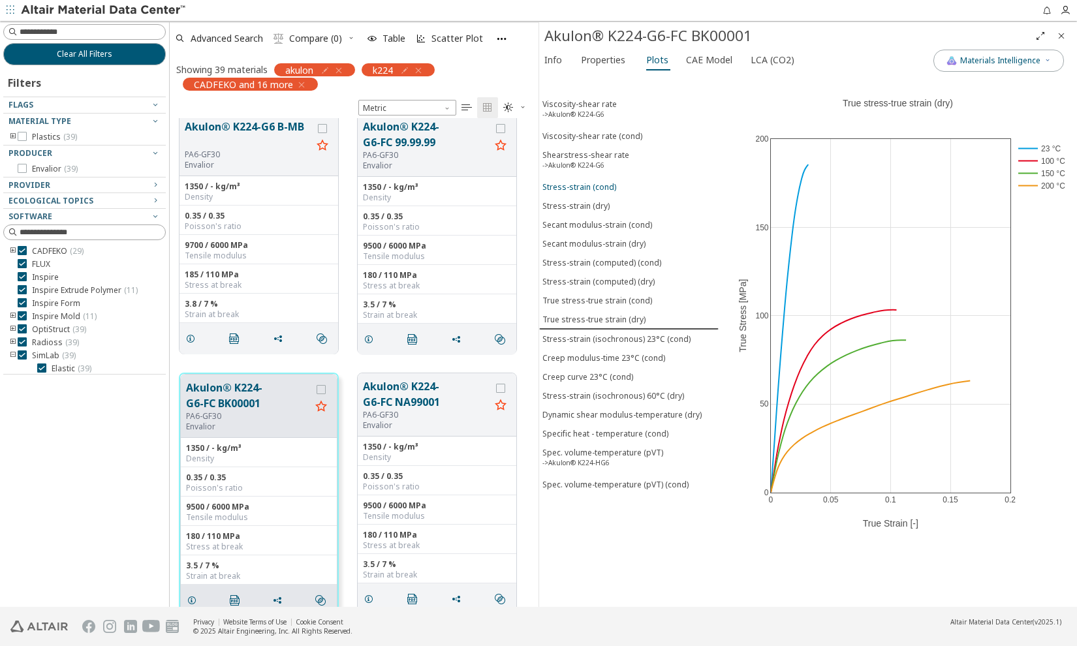
click at [601, 188] on div "Stress-strain (cond)" at bounding box center [579, 186] width 74 height 11
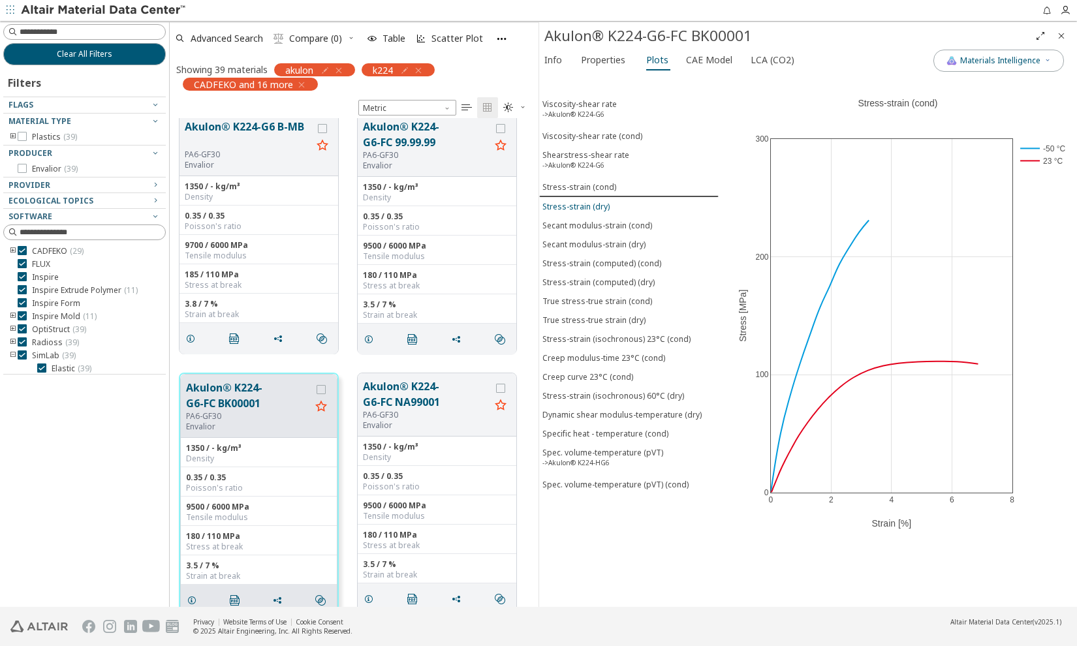
click at [589, 204] on div "Stress-strain (dry)" at bounding box center [575, 206] width 67 height 11
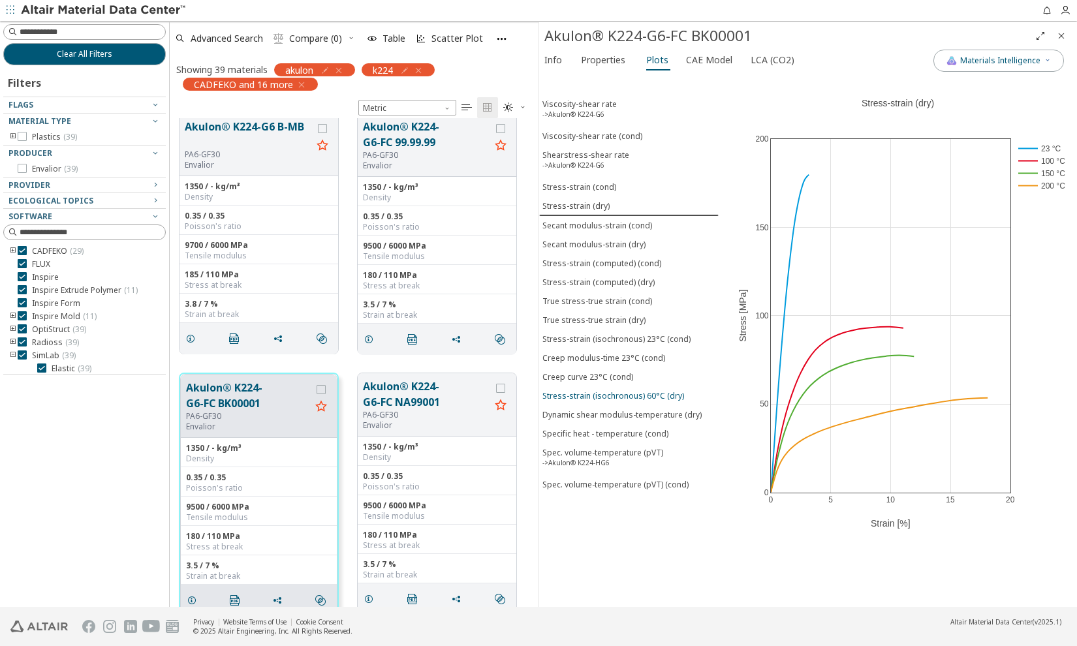
click at [620, 390] on div "Stress-strain (isochronous) 60°C (dry)" at bounding box center [613, 395] width 142 height 11
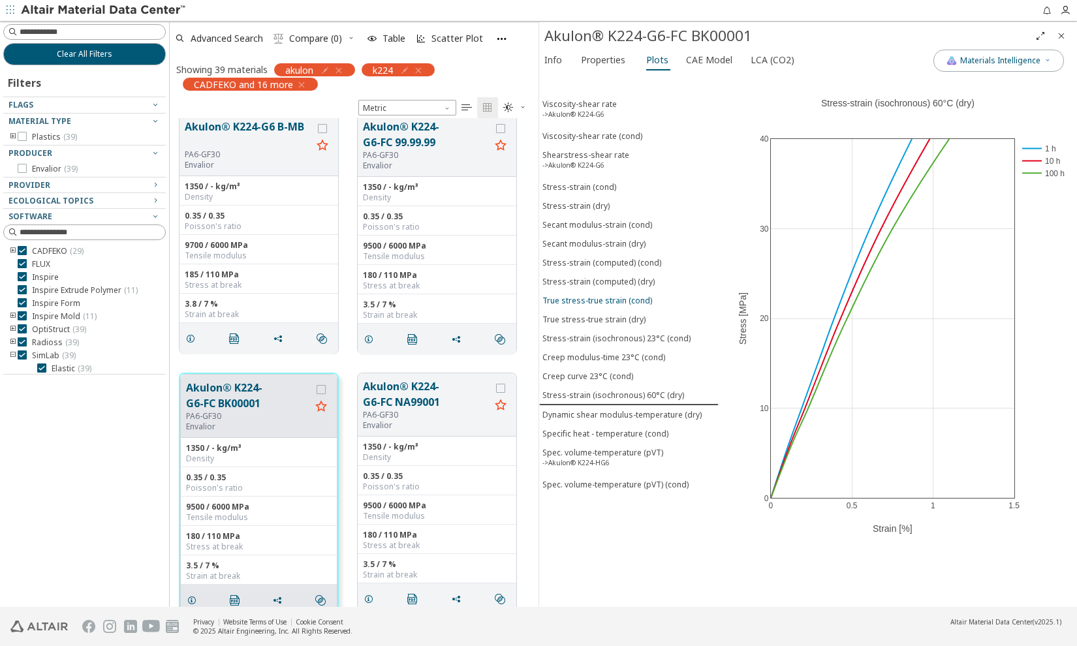
click at [610, 295] on div "True stress-true strain (cond)" at bounding box center [597, 300] width 110 height 11
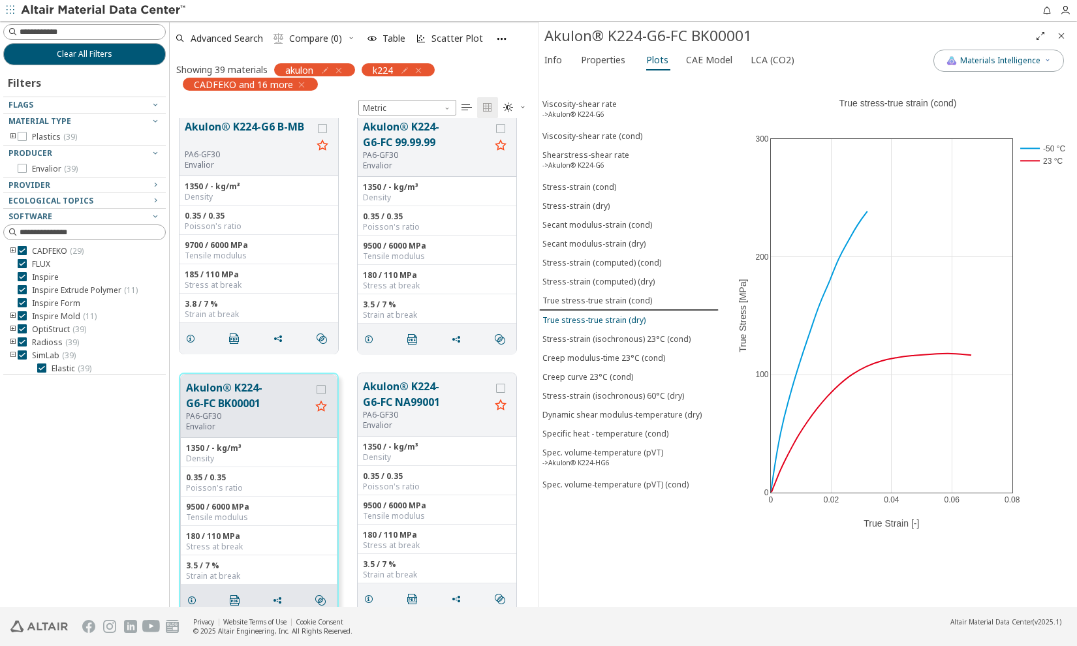
click at [613, 315] on div "True stress-true strain (dry)" at bounding box center [593, 320] width 103 height 11
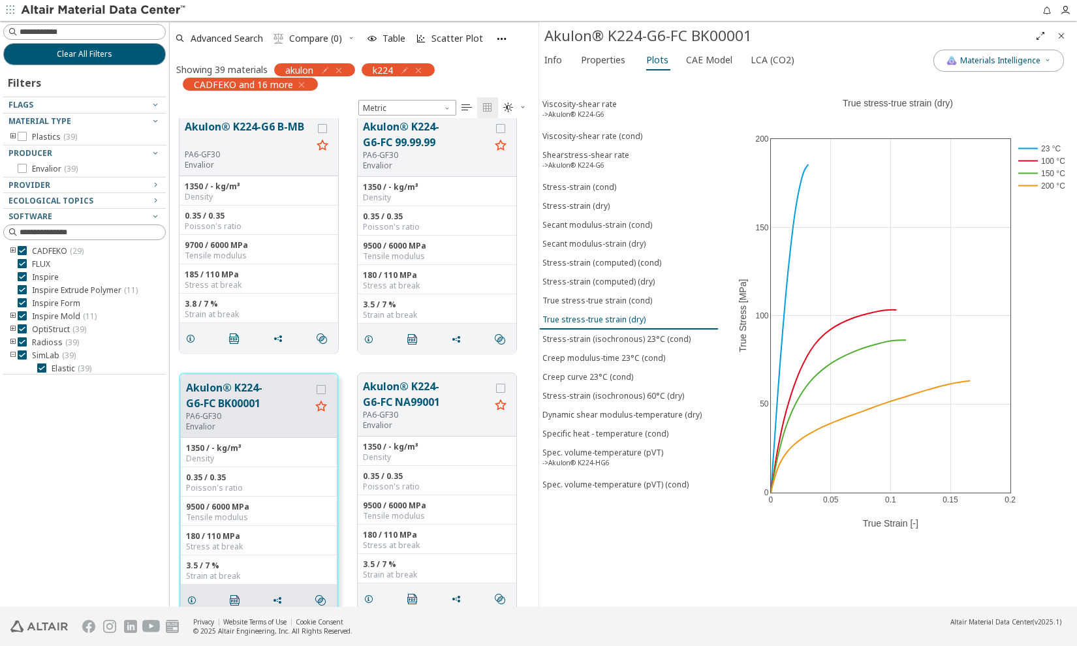
click at [622, 314] on div "True stress-true strain (dry)" at bounding box center [593, 319] width 103 height 11
click at [1036, 82] on icon at bounding box center [1041, 81] width 10 height 10
click at [624, 300] on button "True stress-true strain (cond)" at bounding box center [628, 300] width 179 height 19
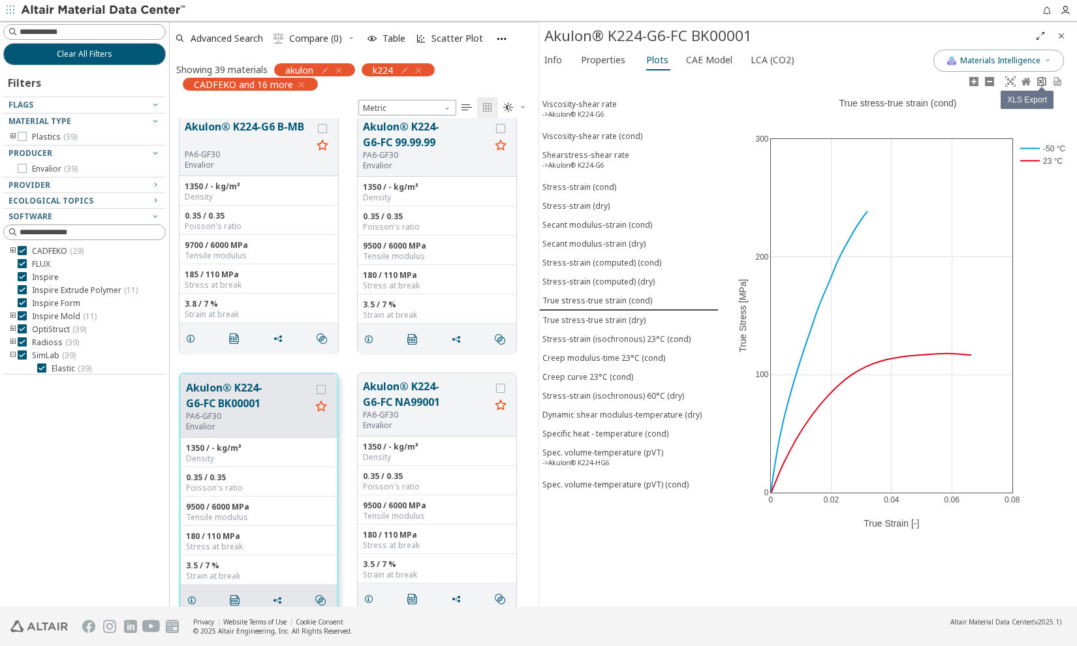
click at [1043, 85] on icon at bounding box center [1041, 81] width 10 height 10
click at [561, 191] on button "Stress-strain (cond)" at bounding box center [628, 186] width 179 height 19
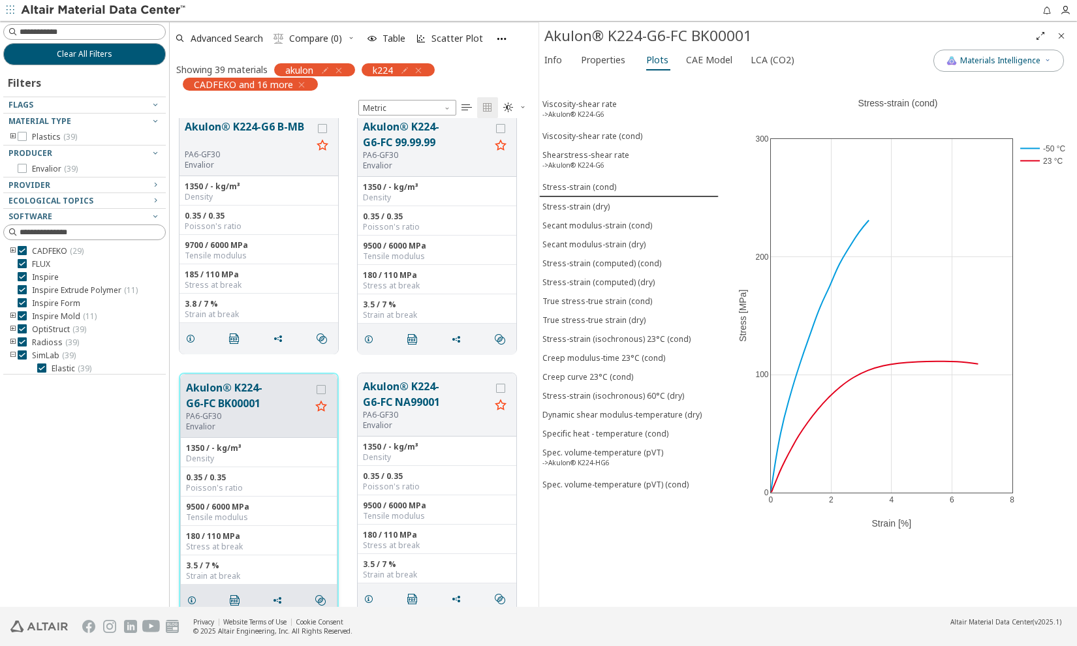
click at [286, 440] on div "1350 / - kg/m³ Density" at bounding box center [259, 452] width 156 height 29
click at [587, 53] on span "Properties" at bounding box center [603, 60] width 44 height 21
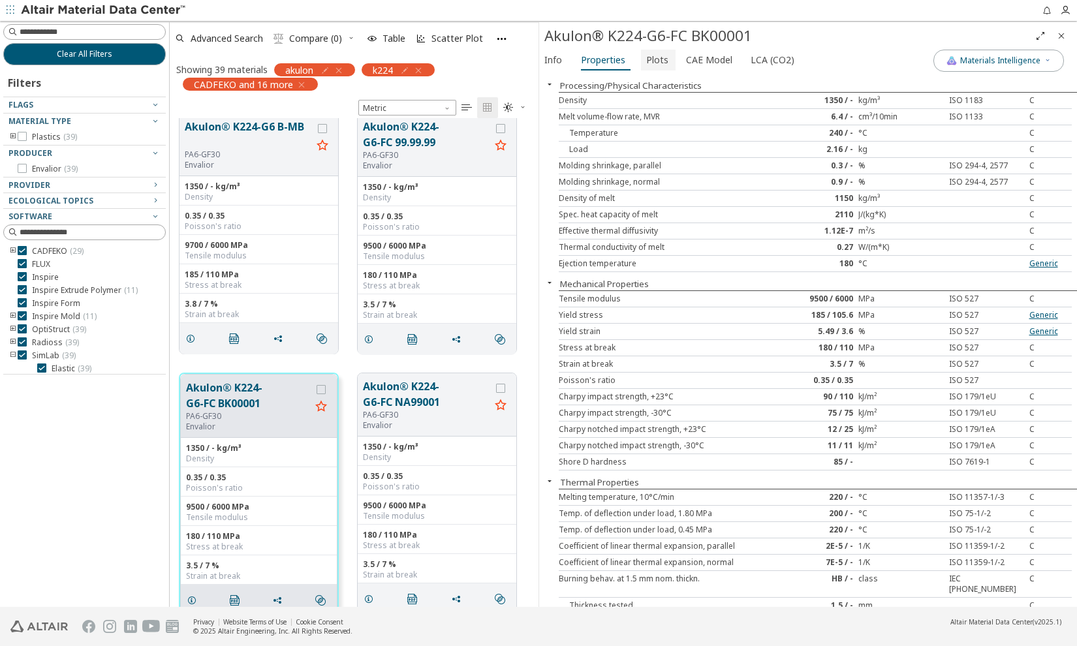
click at [661, 56] on span "Plots" at bounding box center [657, 60] width 22 height 21
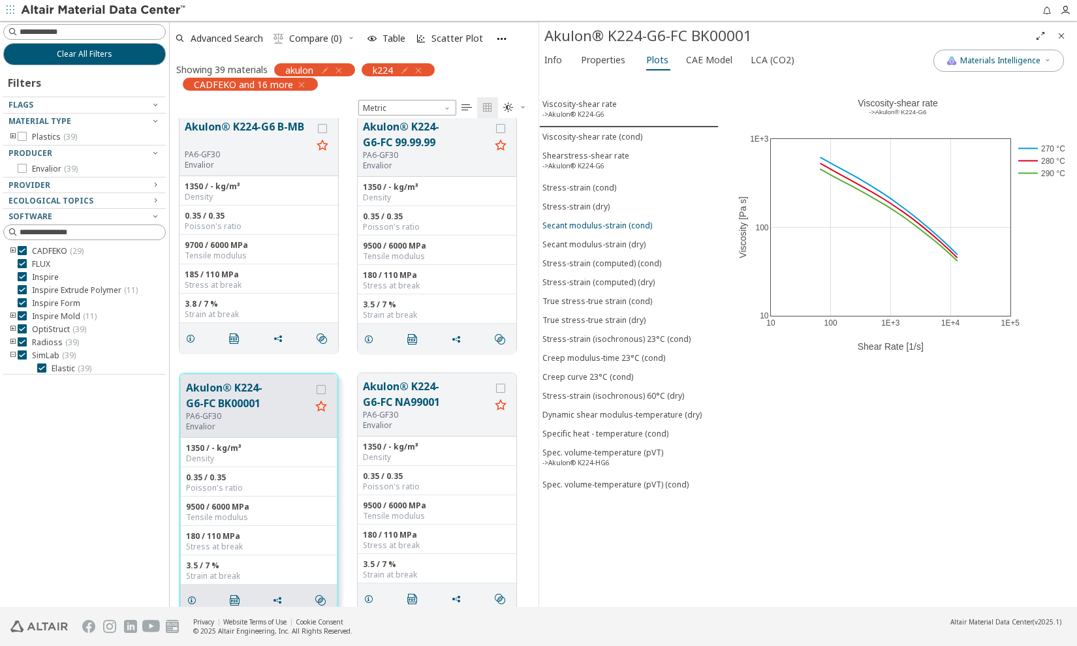
click at [615, 221] on div "Secant modulus-strain (cond)" at bounding box center [597, 225] width 110 height 11
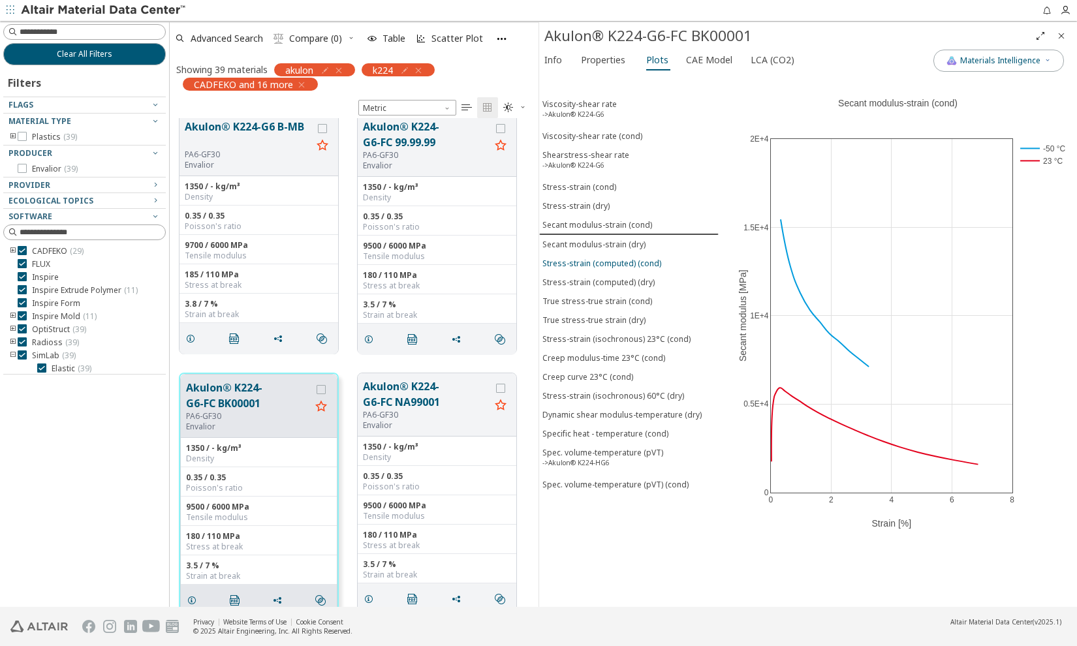
click at [613, 258] on div "Stress-strain (computed) (cond)" at bounding box center [601, 263] width 119 height 11
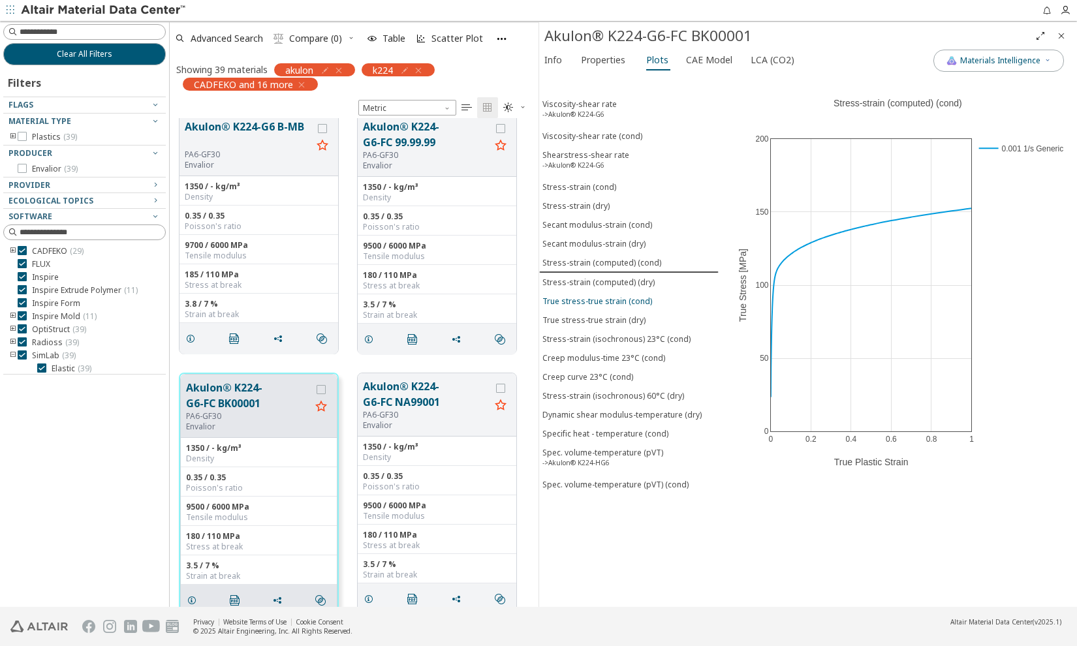
click at [621, 296] on div "True stress-true strain (cond)" at bounding box center [597, 301] width 110 height 11
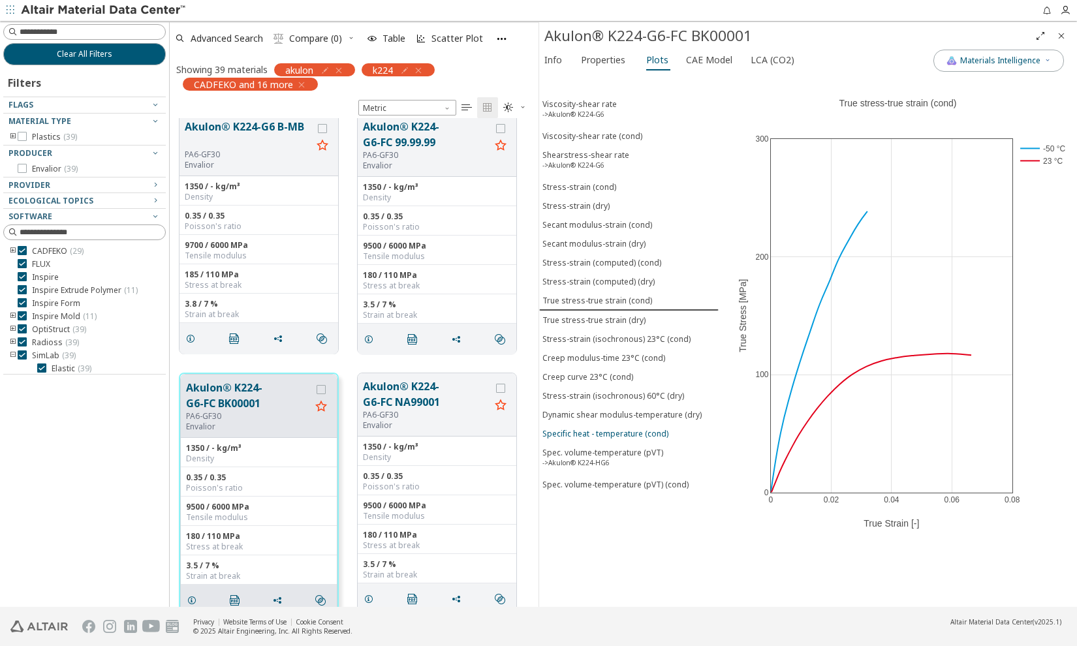
click at [654, 428] on div "Specific heat - temperature (cond)" at bounding box center [605, 433] width 126 height 11
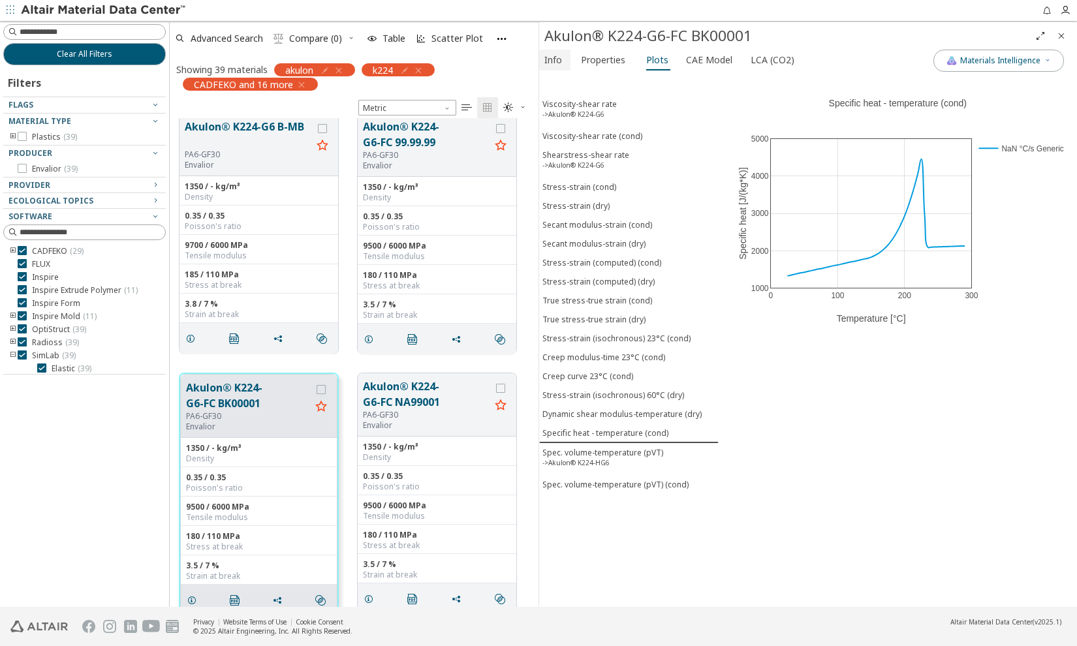
click at [548, 53] on span "Info" at bounding box center [553, 60] width 18 height 21
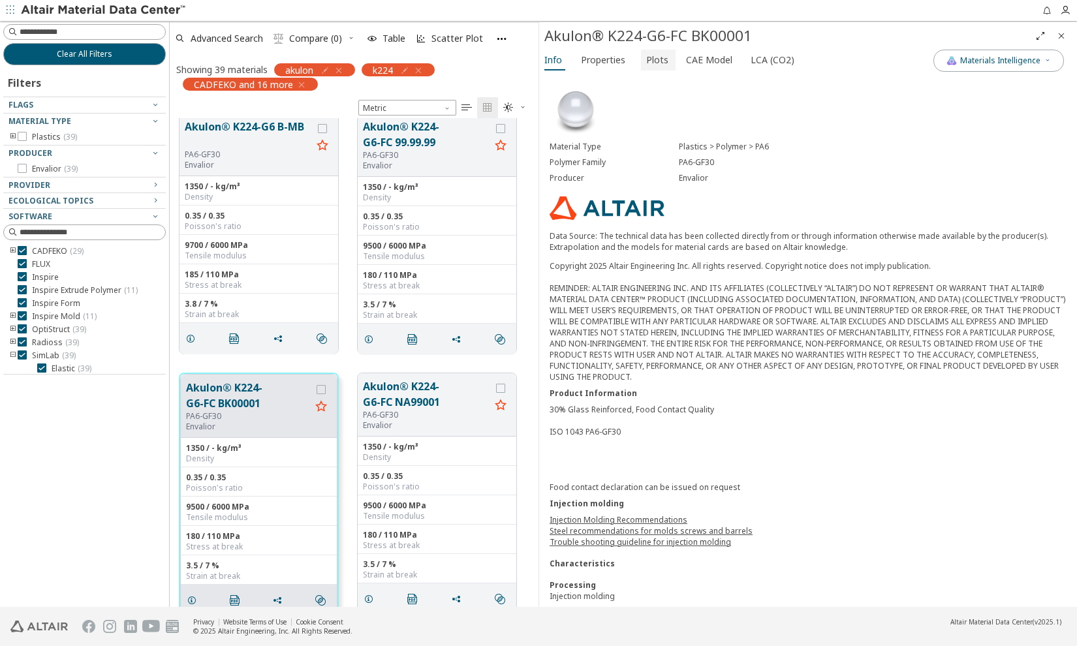
click at [653, 61] on span "Plots" at bounding box center [657, 60] width 22 height 21
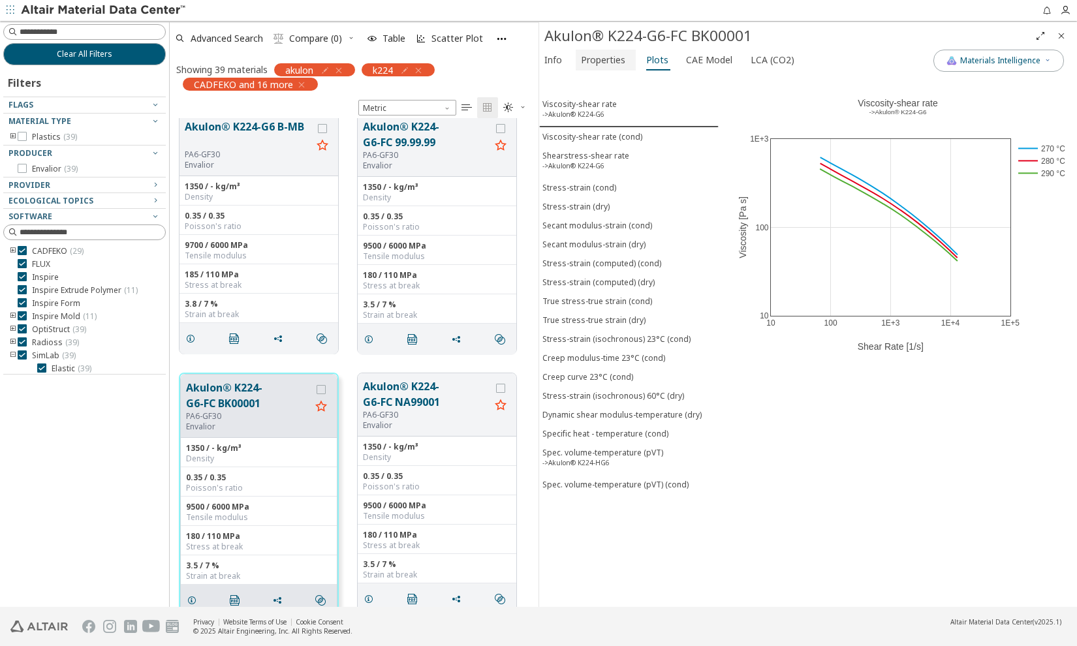
click at [600, 59] on span "Properties" at bounding box center [603, 60] width 44 height 21
